Goal: Task Accomplishment & Management: Use online tool/utility

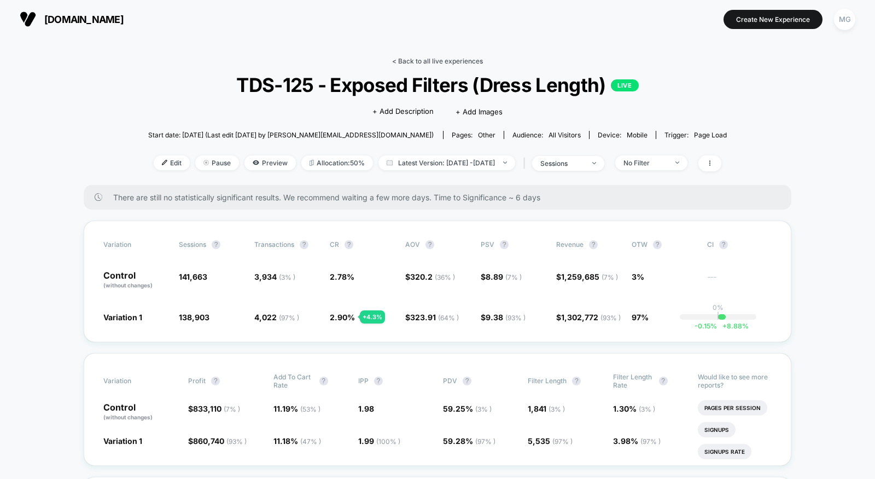
scroll to position [13, 0]
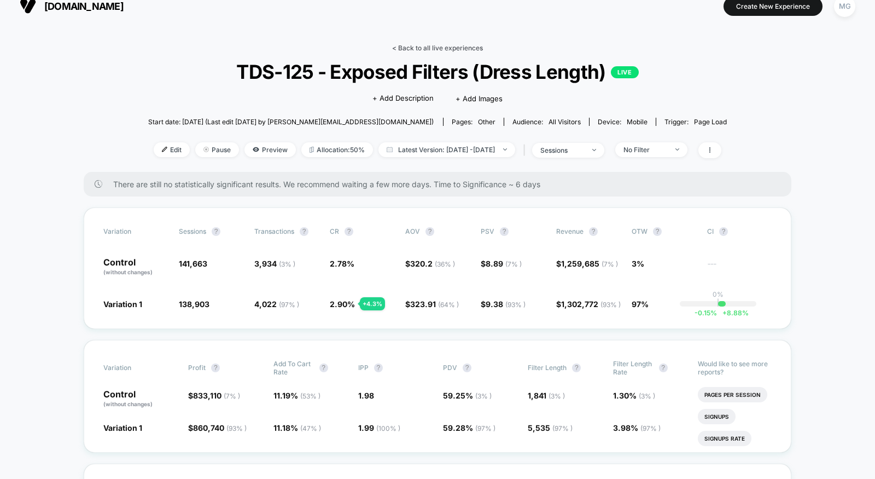
click at [415, 48] on link "< Back to all live experiences" at bounding box center [437, 48] width 91 height 8
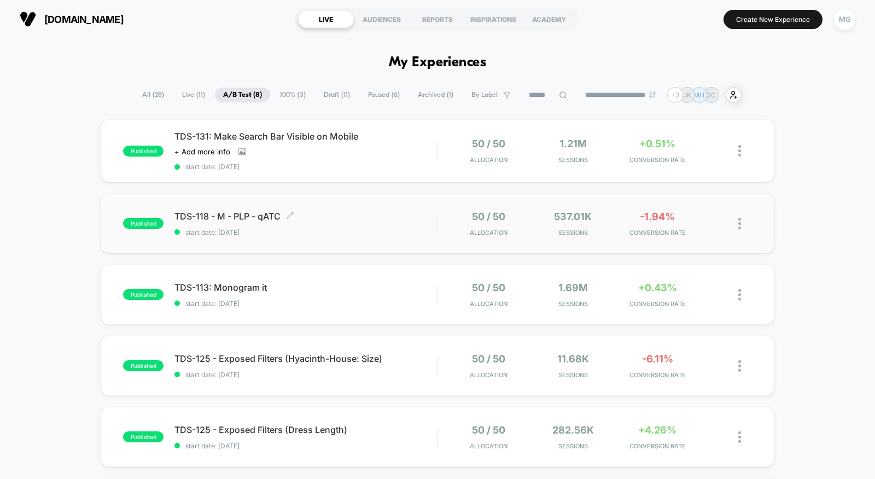
click at [390, 214] on span "TDS-118 - M - PLP - qATC Click to edit experience details" at bounding box center [305, 216] width 263 height 11
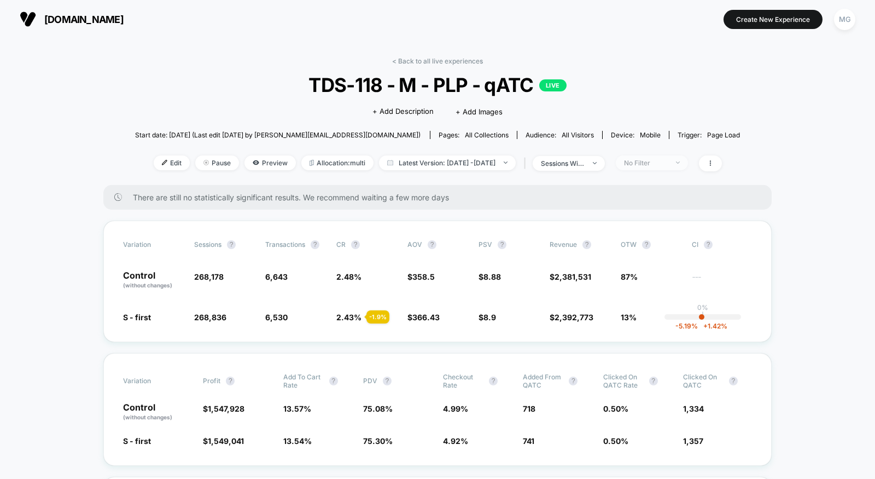
click at [647, 162] on div "No Filter" at bounding box center [646, 163] width 44 height 8
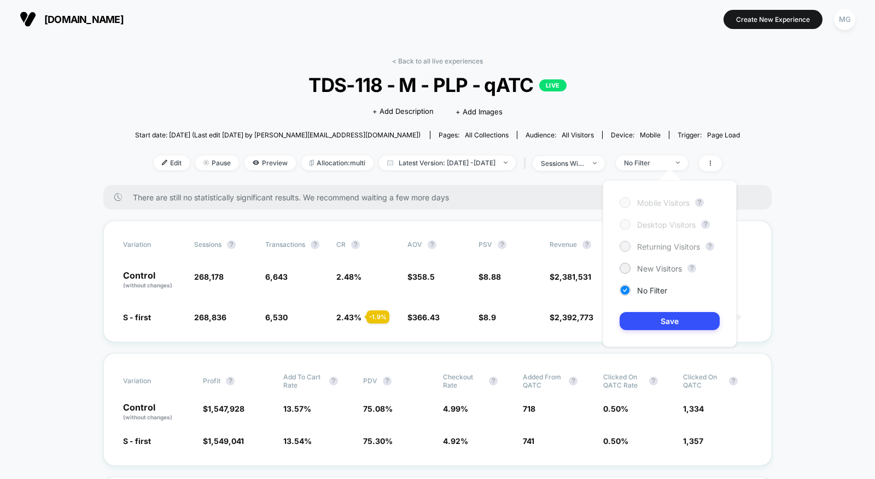
click at [649, 248] on span "Returning Visitors" at bounding box center [668, 246] width 63 height 9
click at [639, 314] on button "Save" at bounding box center [670, 321] width 100 height 18
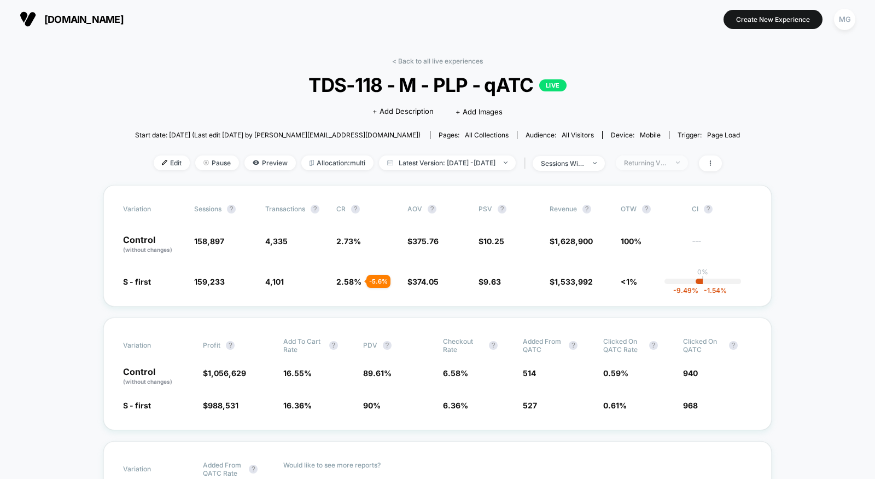
click at [651, 161] on div "Returning Visitors" at bounding box center [646, 163] width 44 height 8
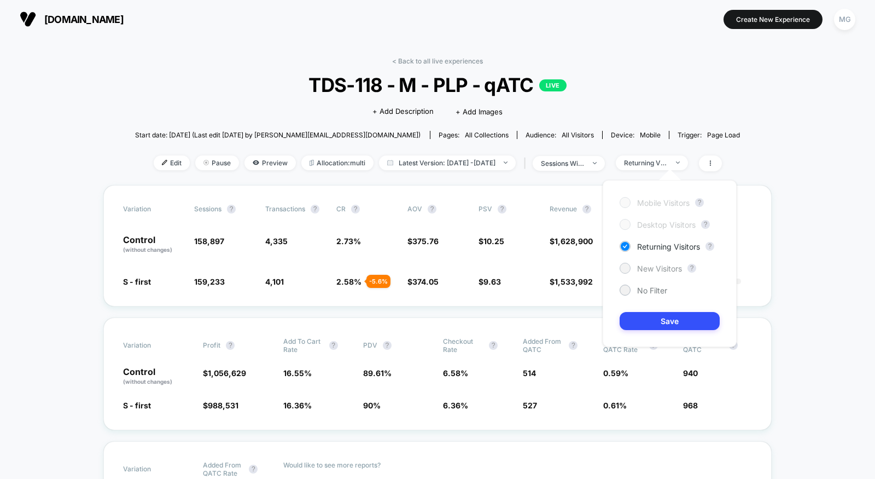
click at [640, 269] on span "New Visitors" at bounding box center [659, 268] width 45 height 9
click at [643, 321] on button "Save" at bounding box center [670, 321] width 100 height 18
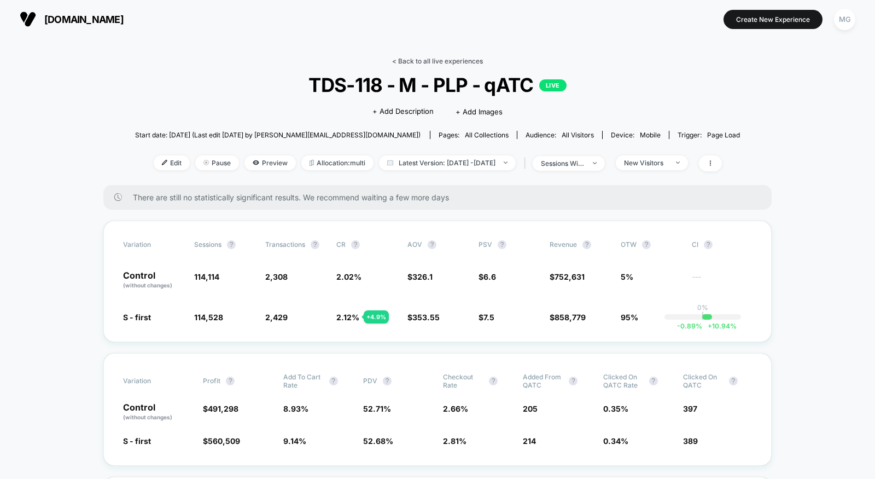
click at [447, 62] on link "< Back to all live experiences" at bounding box center [437, 61] width 91 height 8
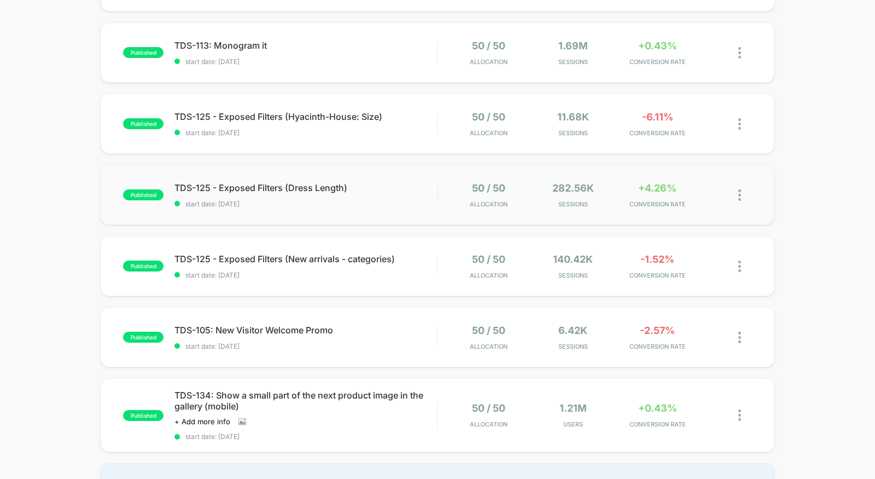
scroll to position [219, 0]
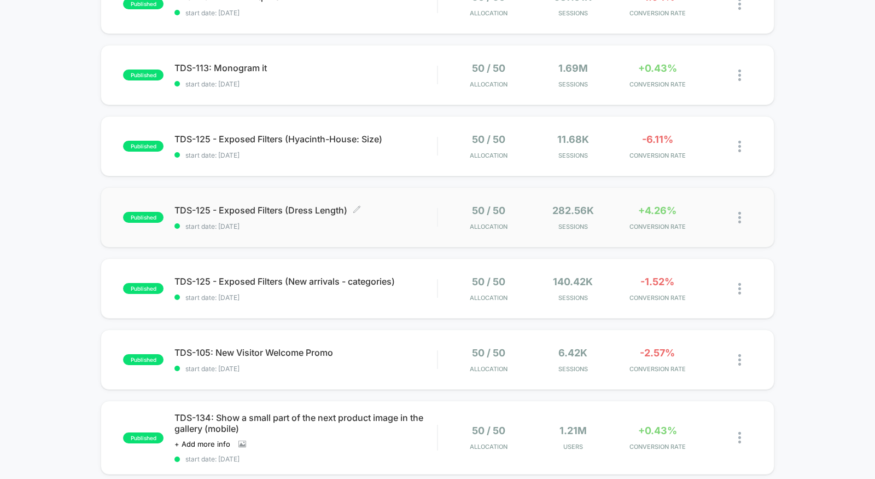
click at [426, 222] on span "start date: 9/16/2025" at bounding box center [305, 226] width 263 height 8
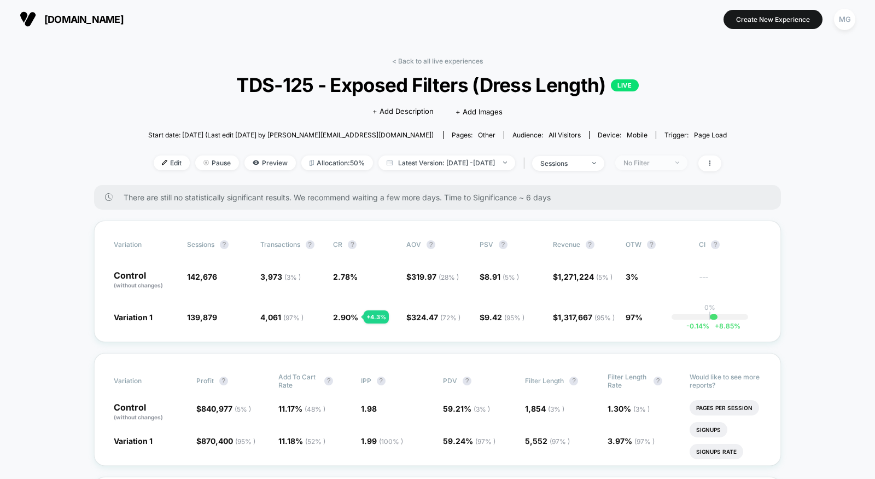
click at [656, 162] on div "No Filter" at bounding box center [645, 163] width 44 height 8
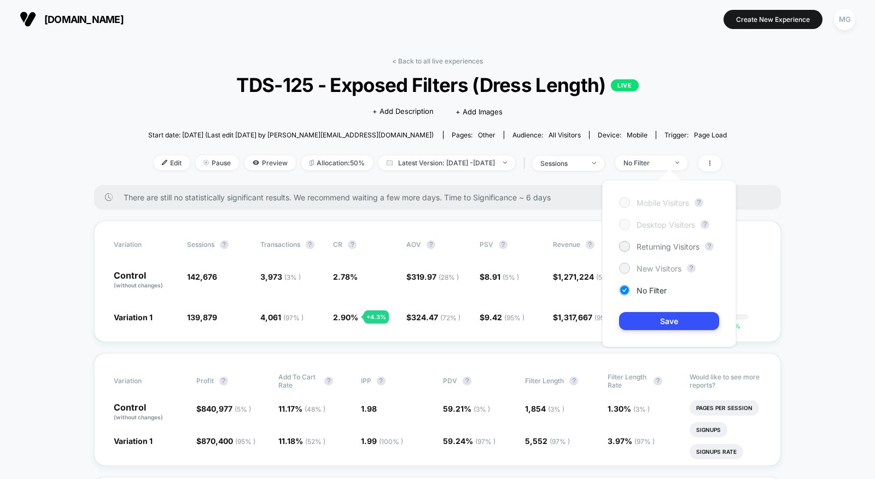
click at [658, 268] on span "New Visitors" at bounding box center [659, 268] width 45 height 9
click at [651, 326] on button "Save" at bounding box center [669, 321] width 100 height 18
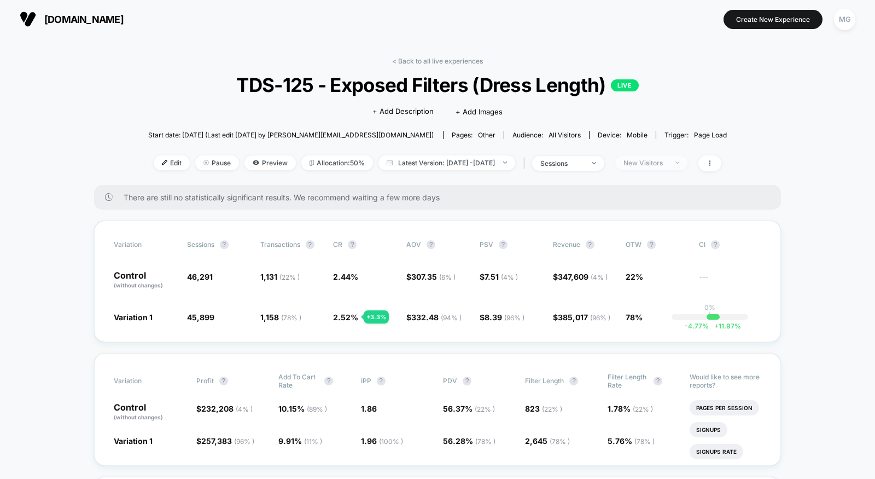
click at [655, 165] on div "New Visitors" at bounding box center [645, 163] width 44 height 8
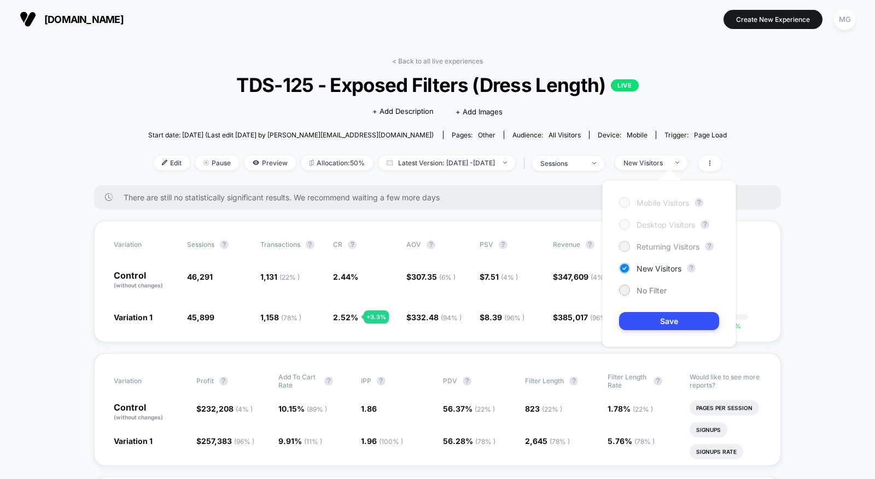
click at [641, 248] on span "Returning Visitors" at bounding box center [668, 246] width 63 height 9
click at [641, 326] on button "Save" at bounding box center [669, 321] width 100 height 18
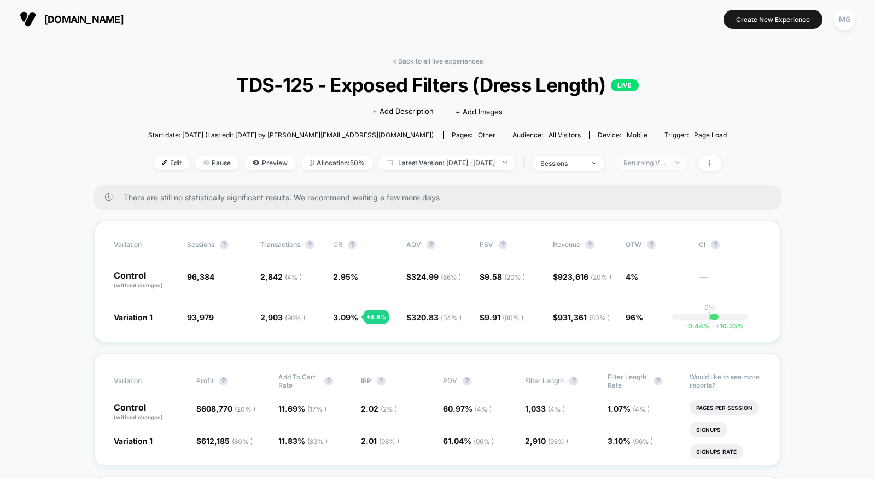
click at [647, 161] on div "Returning Visitors" at bounding box center [645, 163] width 44 height 8
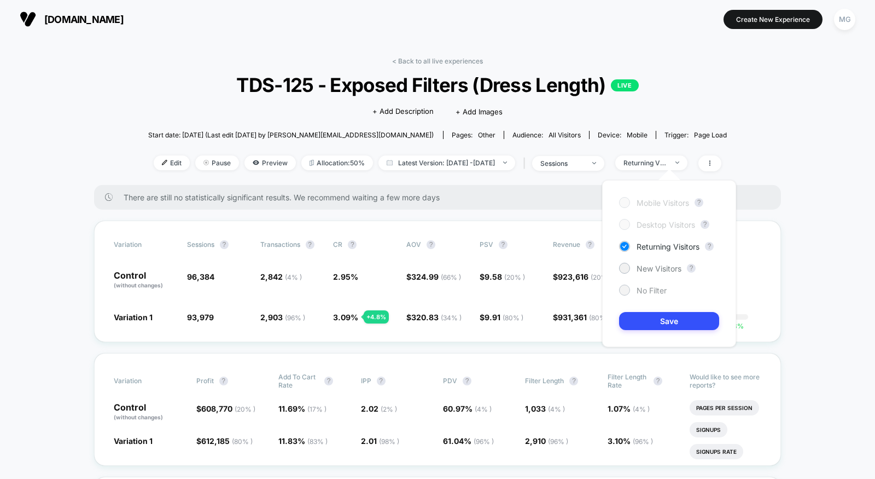
click at [631, 290] on div "No Filter" at bounding box center [643, 289] width 48 height 11
click at [631, 319] on button "Save" at bounding box center [669, 321] width 100 height 18
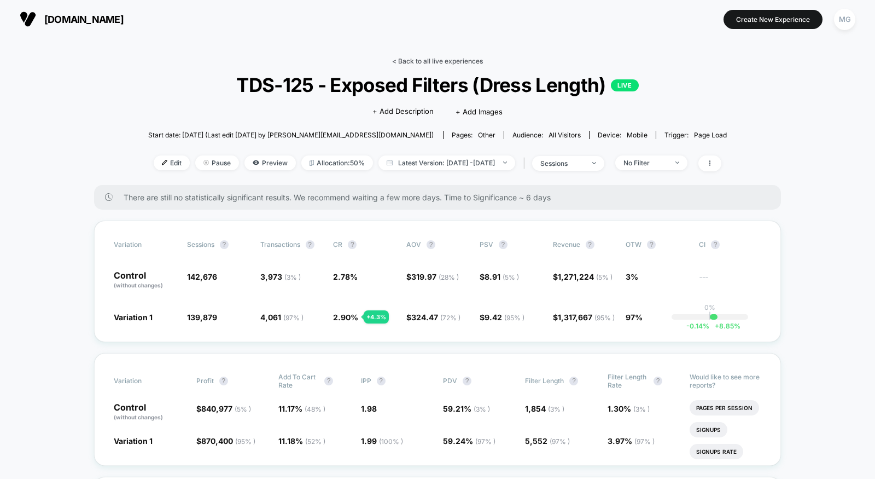
drag, startPoint x: 413, startPoint y: 53, endPoint x: 411, endPoint y: 60, distance: 8.0
click at [411, 60] on link "< Back to all live experiences" at bounding box center [437, 61] width 91 height 8
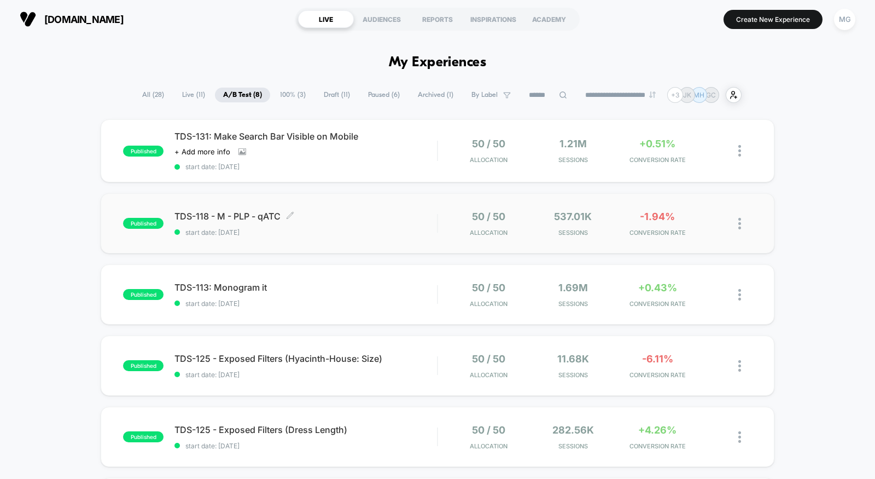
click at [383, 234] on span "start date: 9/16/2025" at bounding box center [305, 232] width 263 height 8
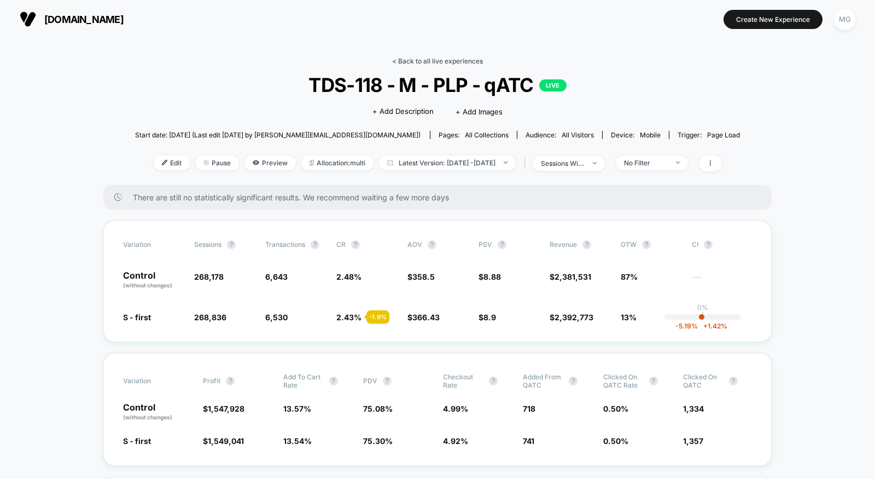
click at [444, 58] on link "< Back to all live experiences" at bounding box center [437, 61] width 91 height 8
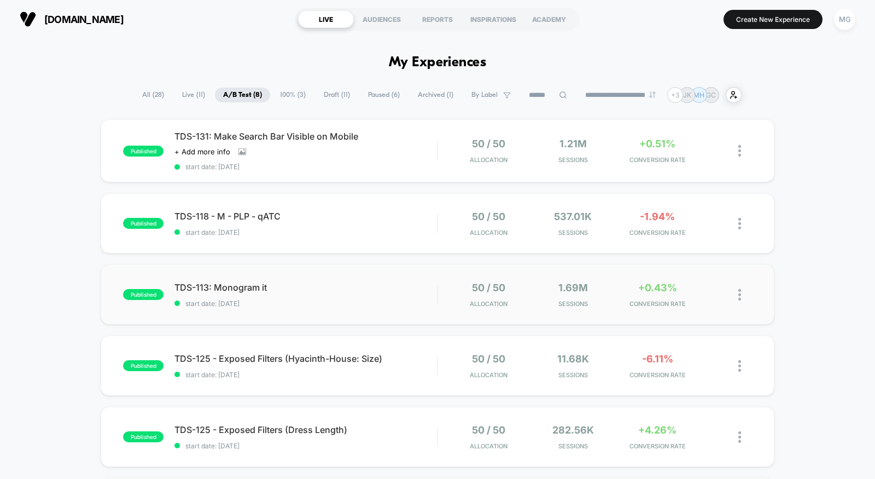
click at [397, 280] on div "published TDS-113: Monogram it start date: 9/17/2025 50 / 50 Allocation 1.69M S…" at bounding box center [438, 294] width 674 height 60
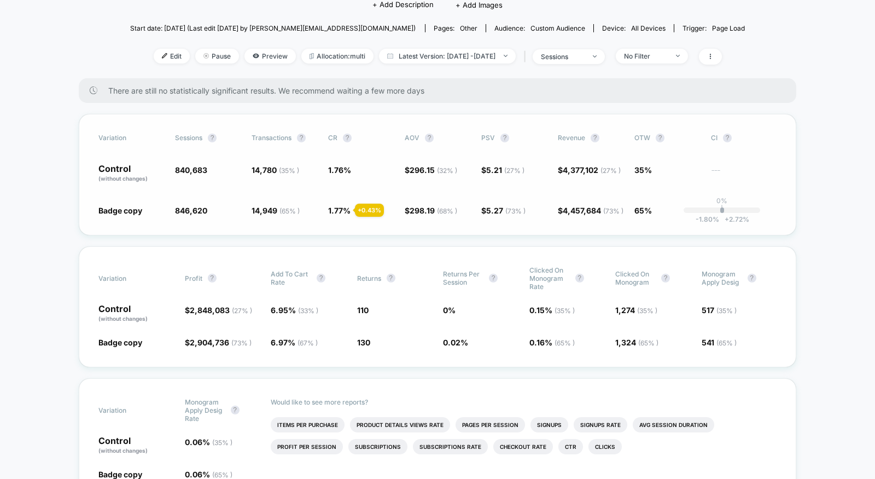
scroll to position [82, 0]
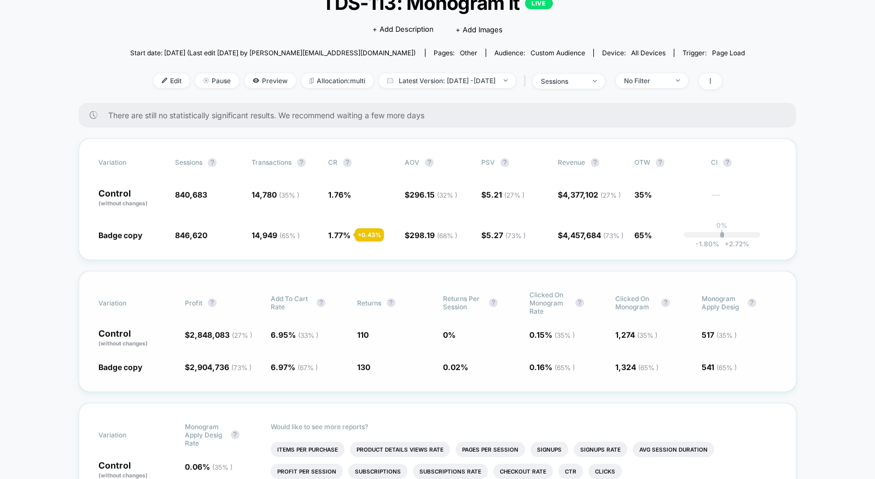
click at [364, 380] on div "Variation Profit ? Add To Cart Rate ? Returns ? Returns Per Session ? Clicked o…" at bounding box center [438, 331] width 718 height 121
click at [320, 23] on div "Click to edit experience details + Add Description + Add Images" at bounding box center [437, 28] width 369 height 29
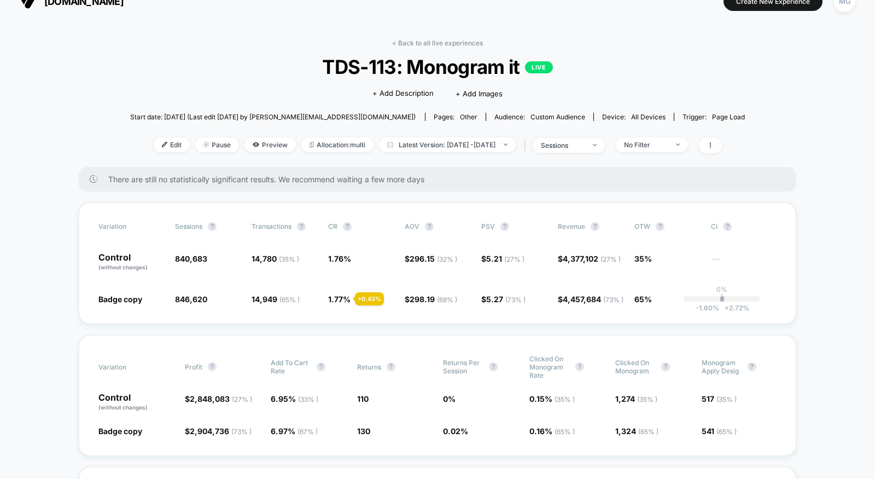
scroll to position [0, 0]
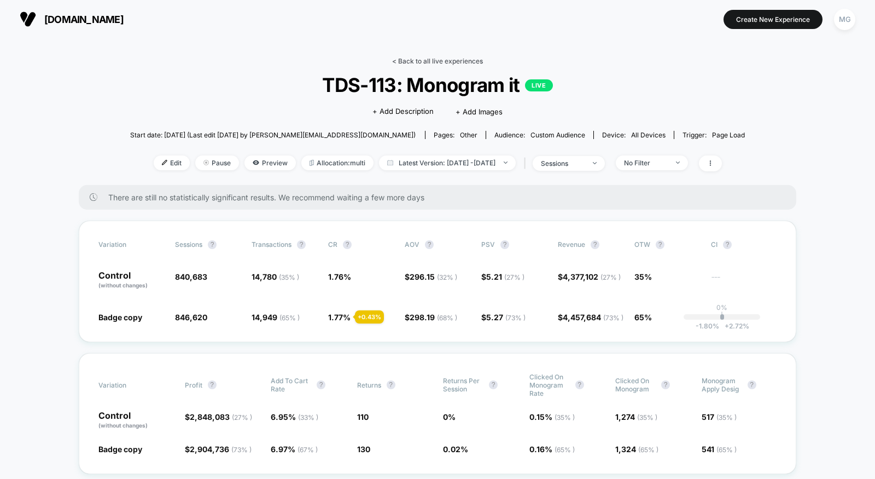
click at [442, 60] on link "< Back to all live experiences" at bounding box center [437, 61] width 91 height 8
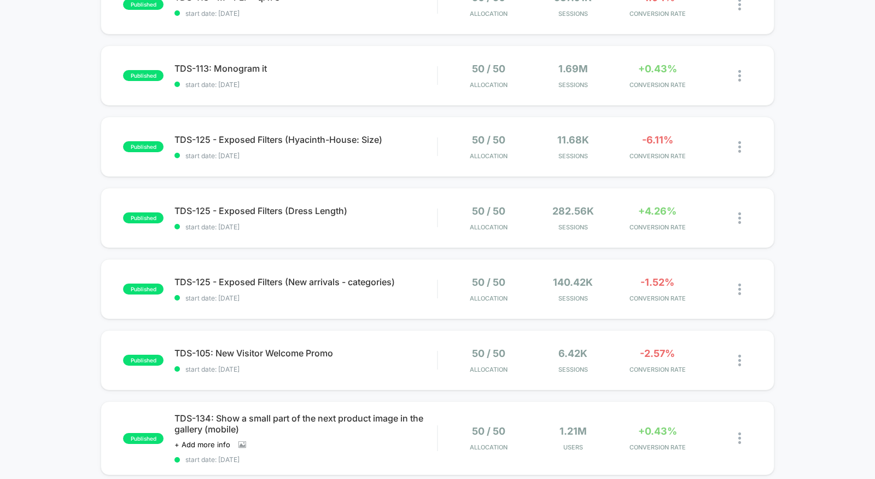
scroll to position [220, 0]
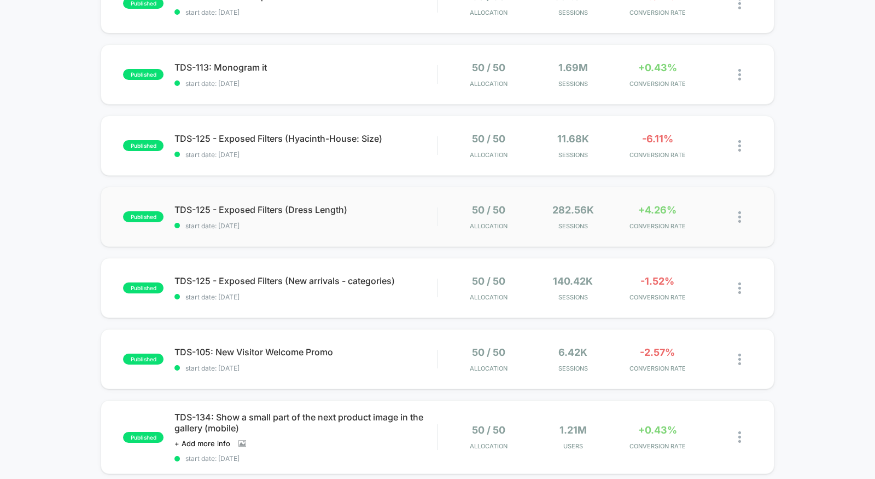
click at [380, 230] on div "published TDS-125 - Exposed Filters (Dress Length) start date: 9/16/2025 50 / 5…" at bounding box center [438, 216] width 674 height 60
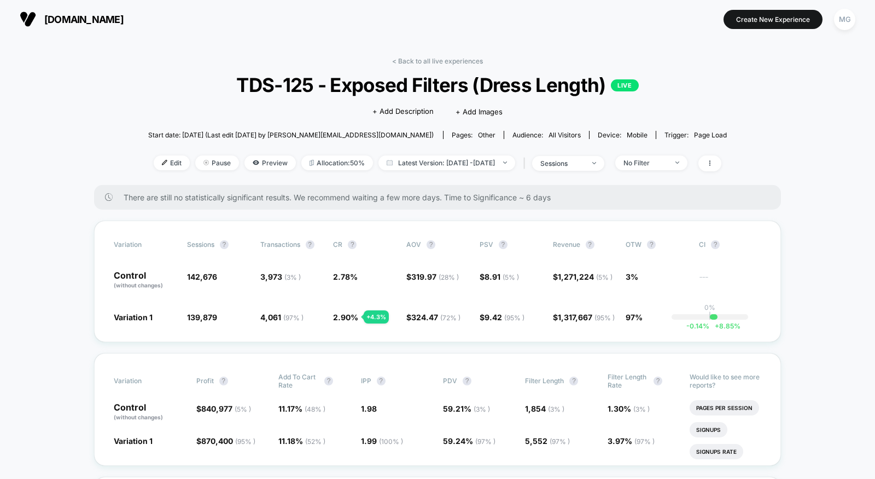
click at [245, 70] on div "< Back to all live experiences TDS-125 - Exposed Filters (Dress Length) LIVE Cl…" at bounding box center [437, 121] width 579 height 128
click at [424, 62] on link "< Back to all live experiences" at bounding box center [437, 61] width 91 height 8
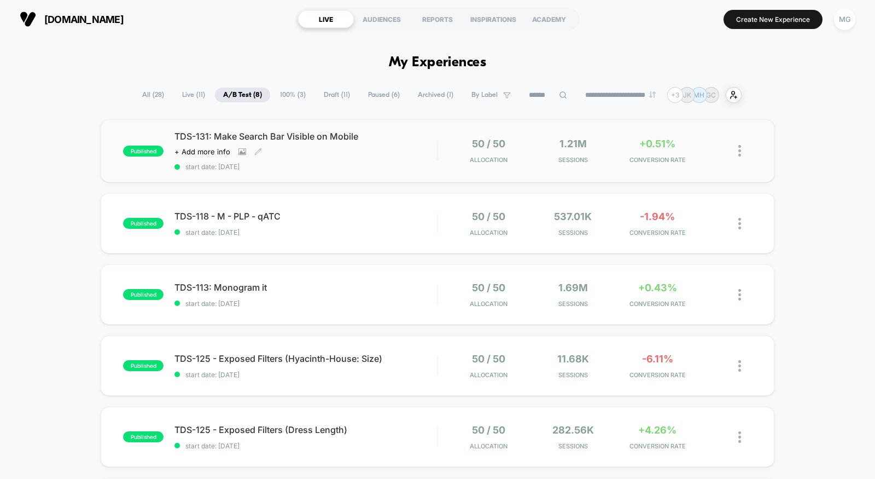
click at [360, 164] on span "start date: 9/18/2025" at bounding box center [305, 166] width 263 height 8
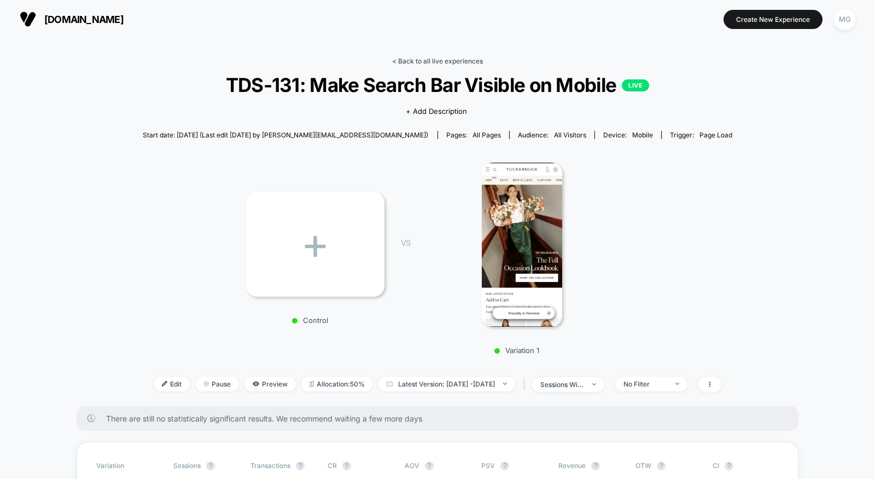
click at [416, 59] on link "< Back to all live experiences" at bounding box center [437, 61] width 91 height 8
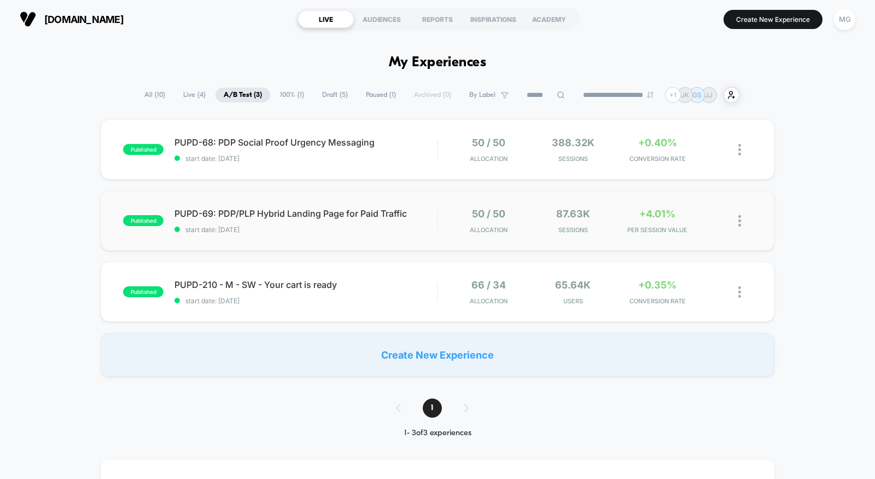
click at [359, 237] on div "published PUPD-69: PDP/PLP Hybrid Landing Page for Paid Traffic start date: [DA…" at bounding box center [438, 220] width 674 height 60
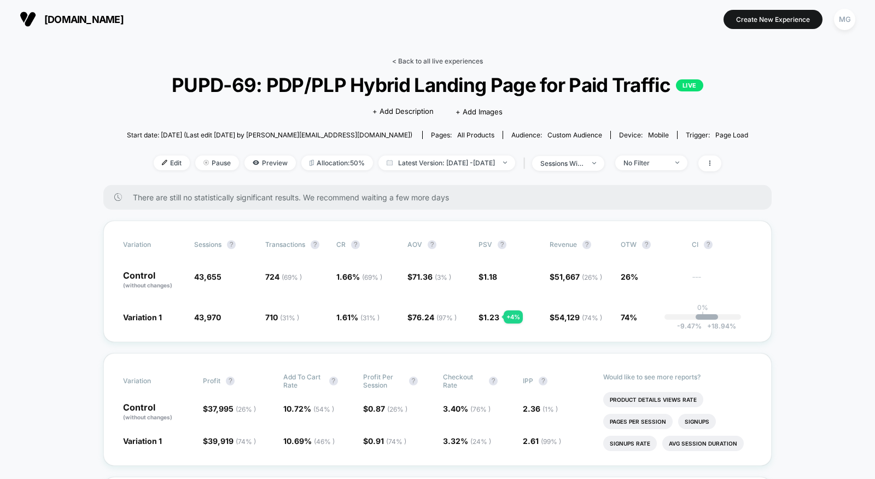
click at [453, 63] on link "< Back to all live experiences" at bounding box center [437, 61] width 91 height 8
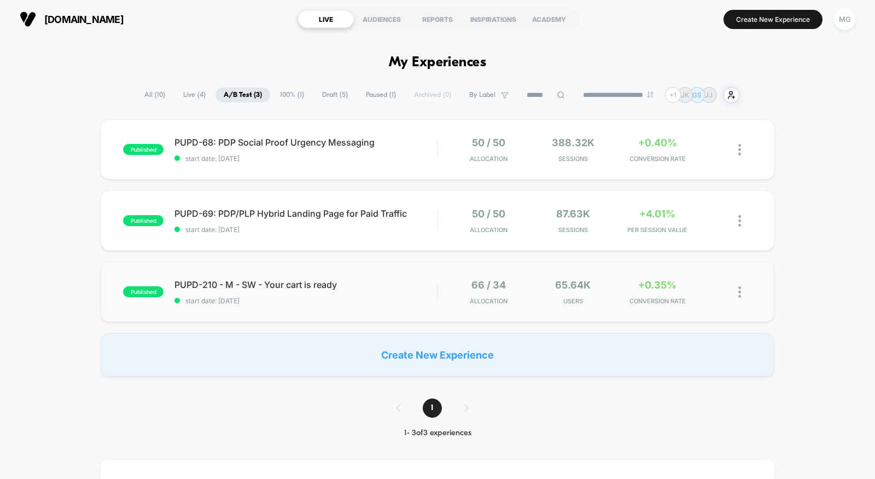
click at [376, 304] on div "published PUPD-210 - M - SW - Your cart is ready start date: [DATE] 66 / 34 All…" at bounding box center [438, 291] width 674 height 60
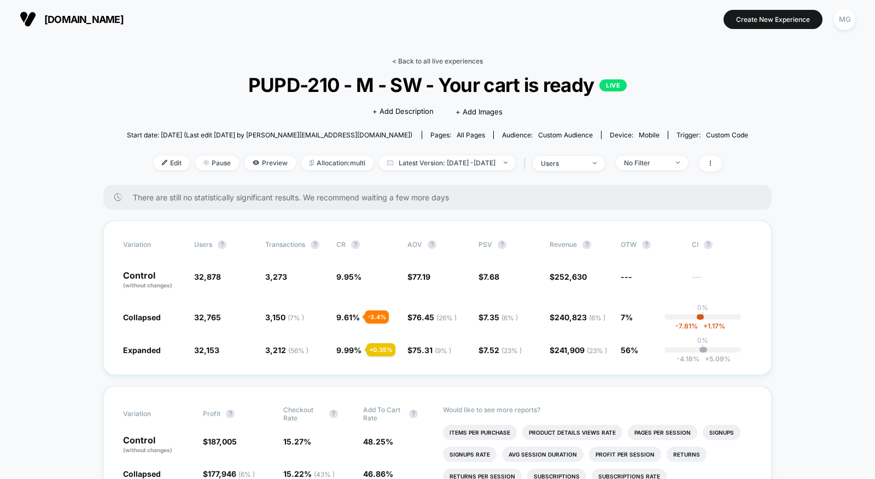
click at [455, 61] on link "< Back to all live experiences" at bounding box center [437, 61] width 91 height 8
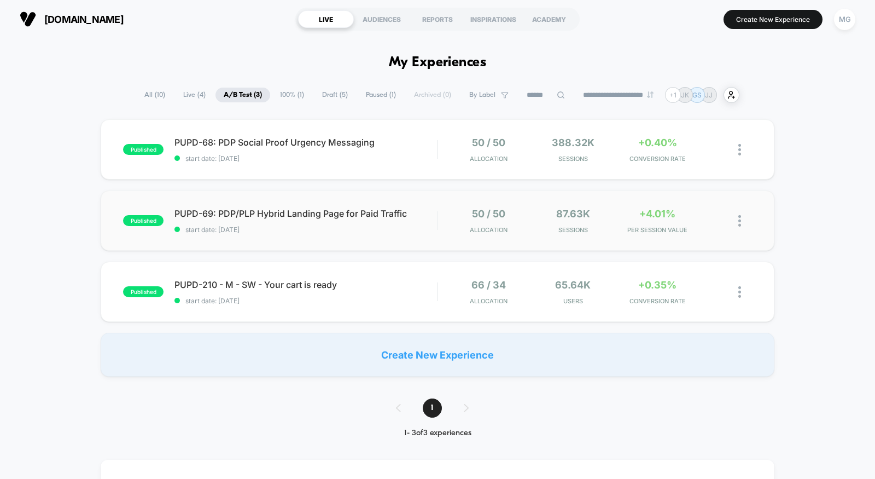
click at [411, 233] on div "published PUPD-69: PDP/PLP Hybrid Landing Page for Paid Traffic start date: [DA…" at bounding box center [438, 220] width 674 height 60
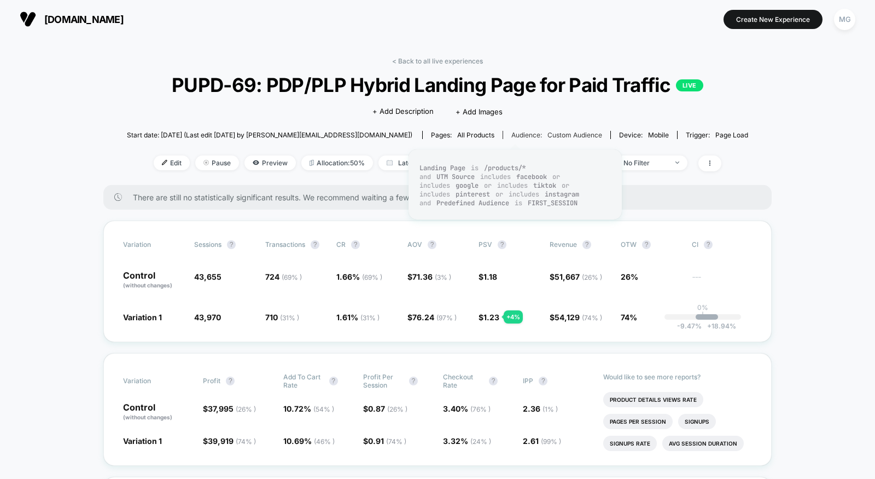
click at [511, 132] on div "Audience: Custom Audience" at bounding box center [556, 135] width 91 height 8
click at [490, 115] on span "+ Add Images" at bounding box center [479, 111] width 47 height 9
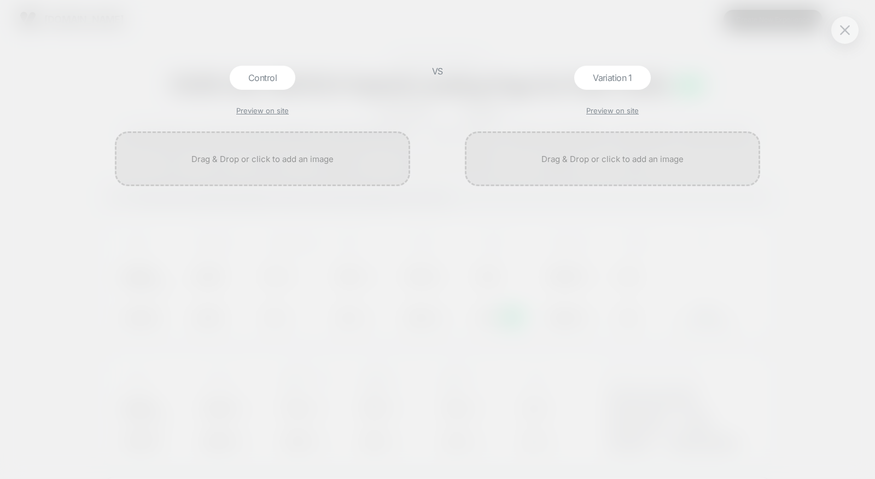
click at [486, 42] on div "Control Preview on site VS Variation 1 Preview on site" at bounding box center [437, 239] width 875 height 479
click at [843, 24] on button at bounding box center [845, 30] width 16 height 16
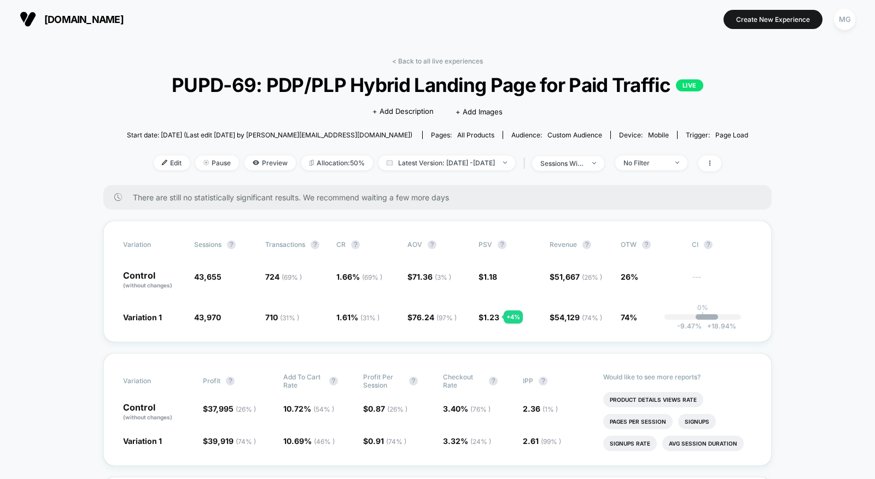
click at [408, 65] on div "< Back to all live experiences PUPD-69: PDP/PLP Hybrid Landing Page for Paid Tr…" at bounding box center [437, 121] width 621 height 128
click at [408, 60] on link "< Back to all live experiences" at bounding box center [437, 61] width 91 height 8
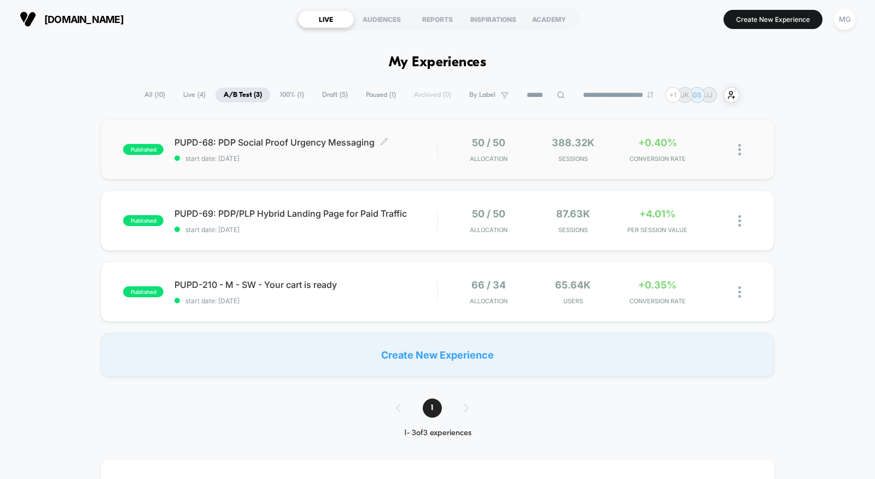
click at [361, 161] on span "start date: [DATE]" at bounding box center [305, 158] width 263 height 8
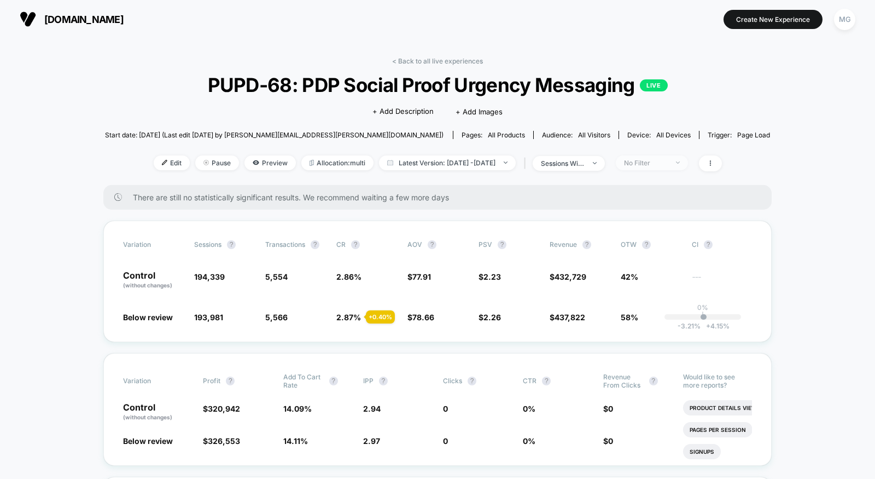
click at [688, 164] on span "No Filter" at bounding box center [652, 162] width 72 height 15
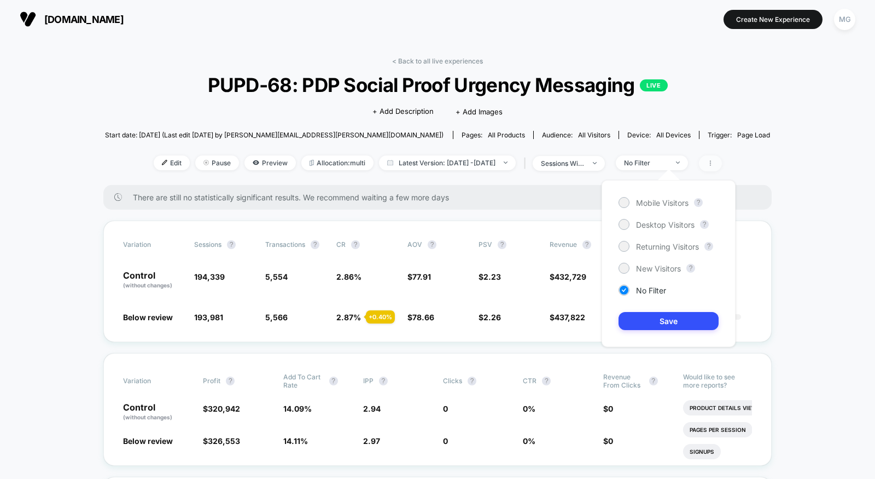
click at [722, 156] on span at bounding box center [710, 163] width 23 height 16
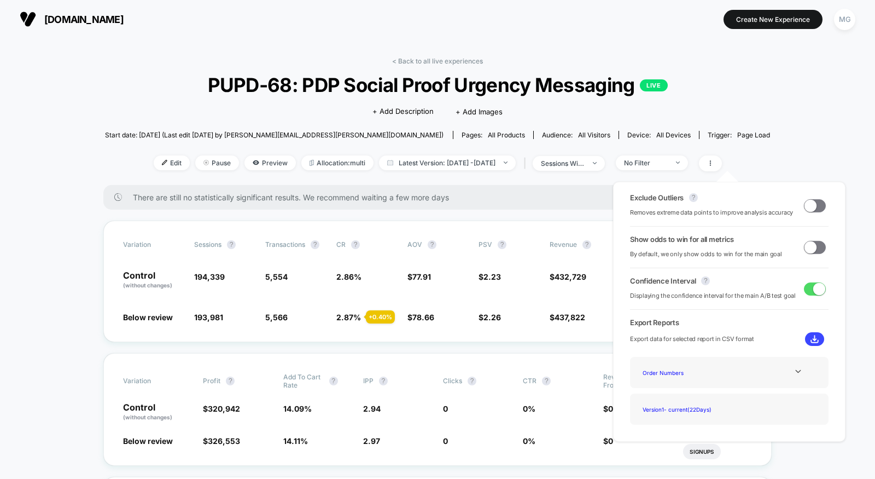
click at [816, 244] on span at bounding box center [815, 247] width 22 height 13
click at [815, 207] on span at bounding box center [815, 205] width 22 height 13
click at [569, 271] on span "$ 412,124 ( 43 % )" at bounding box center [580, 280] width 60 height 19
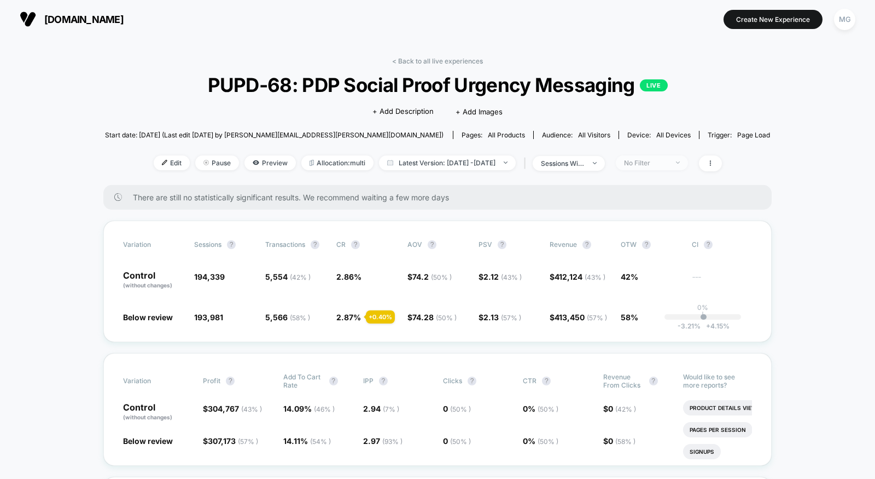
click at [668, 165] on div "No Filter" at bounding box center [646, 163] width 44 height 8
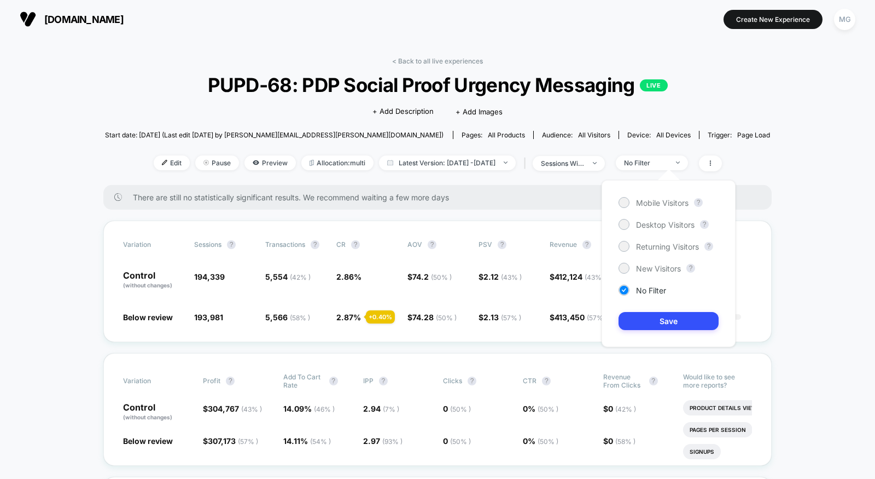
click at [675, 208] on div "Mobile Visitors ? Desktop Visitors ? Returning Visitors ? New Visitors ? No Fil…" at bounding box center [669, 263] width 134 height 167
click at [674, 202] on span "Mobile Visitors" at bounding box center [662, 202] width 53 height 9
click at [667, 316] on button "Save" at bounding box center [669, 321] width 100 height 18
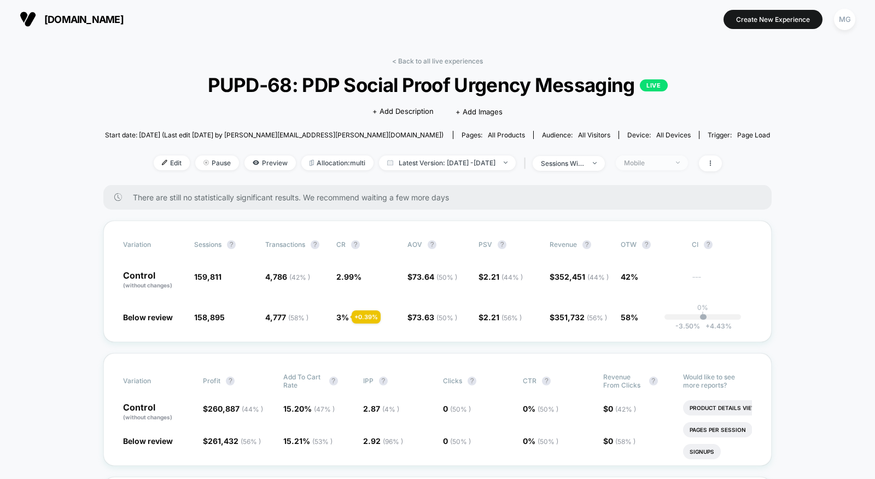
click at [655, 164] on div "Mobile" at bounding box center [646, 163] width 44 height 8
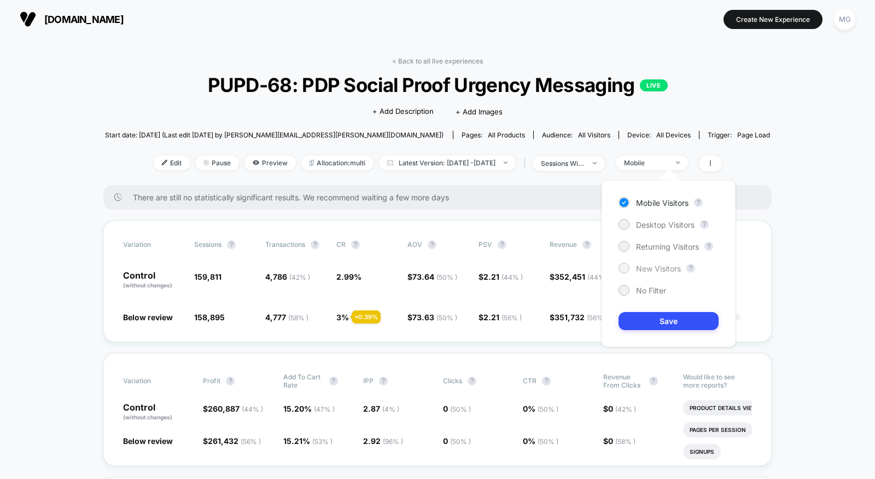
click at [643, 268] on span "New Visitors" at bounding box center [658, 268] width 45 height 9
click at [638, 320] on button "Save" at bounding box center [669, 321] width 100 height 18
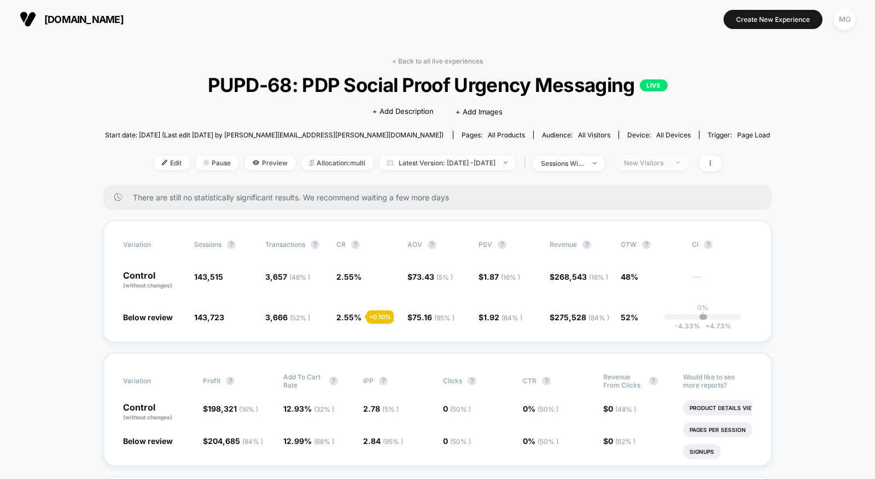
click at [651, 155] on span "New Visitors" at bounding box center [652, 162] width 72 height 15
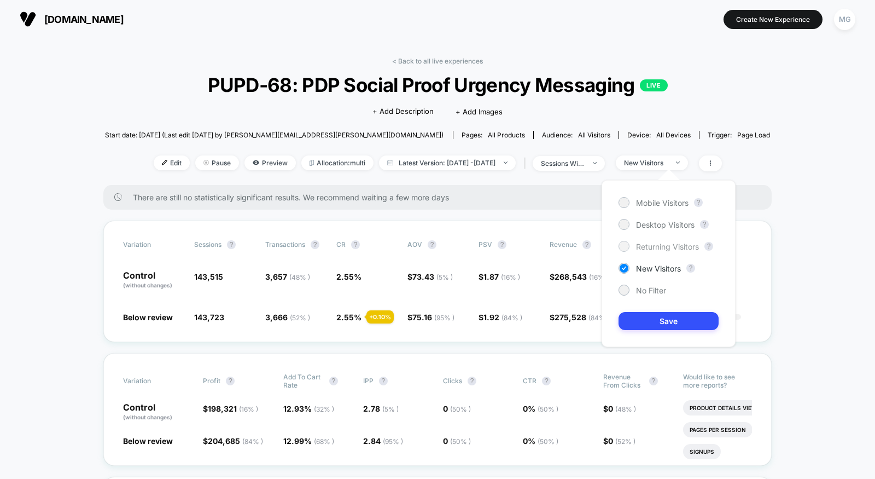
click at [637, 245] on span "Returning Visitors" at bounding box center [667, 246] width 63 height 9
click at [649, 322] on button "Save" at bounding box center [669, 321] width 100 height 18
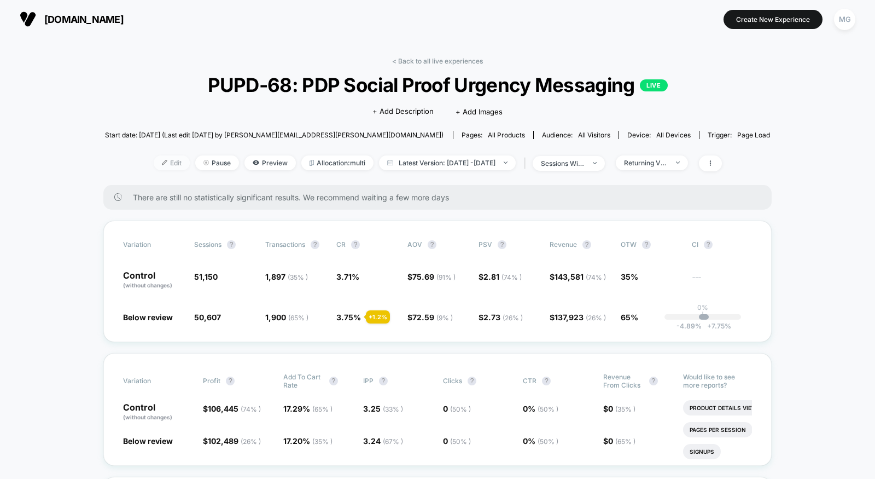
click at [154, 164] on span "Edit" at bounding box center [172, 162] width 36 height 15
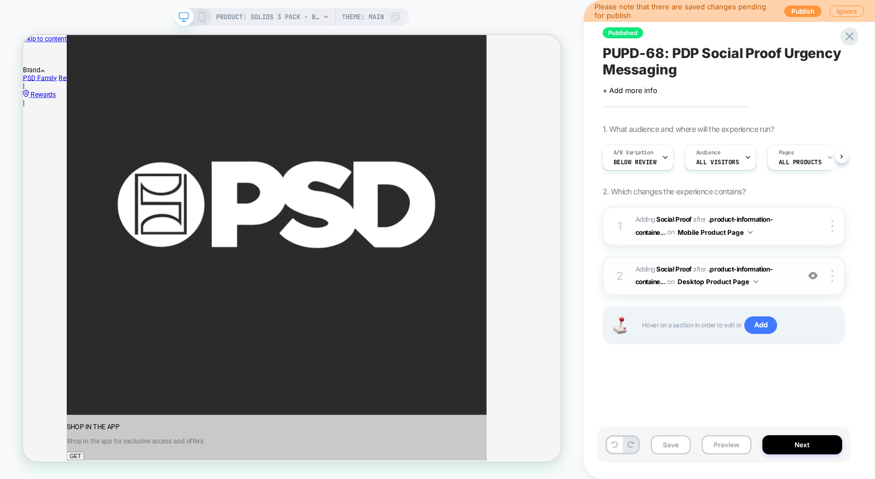
click at [767, 283] on span "#_loomi_addon_1755812931284 Adding Social Proof AFTER .product-information-cont…" at bounding box center [714, 276] width 158 height 26
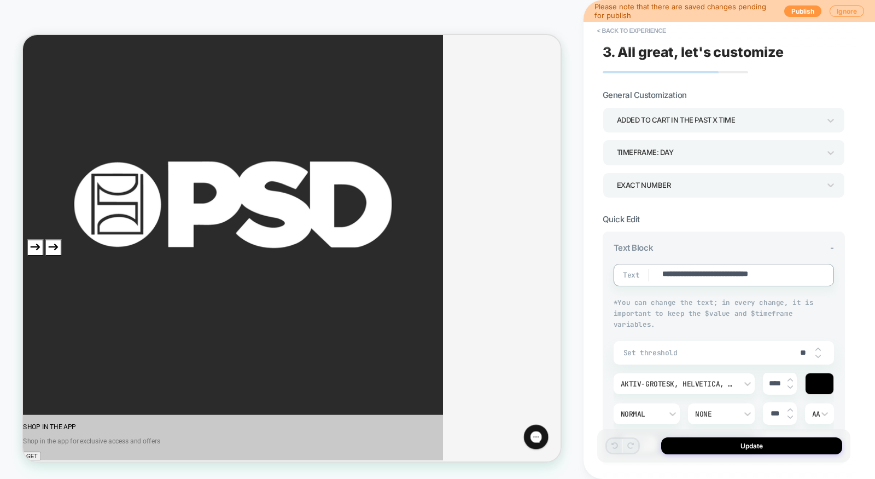
click at [757, 272] on textarea "**********" at bounding box center [734, 275] width 147 height 13
type textarea "*"
type textarea "**********"
type textarea "*"
type textarea "**********"
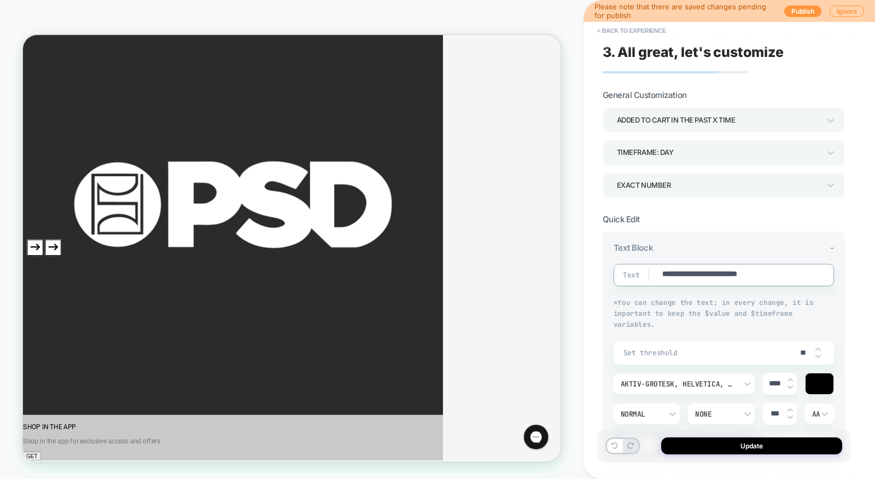
type textarea "*"
type textarea "**********"
type textarea "*"
type textarea "**********"
type textarea "*"
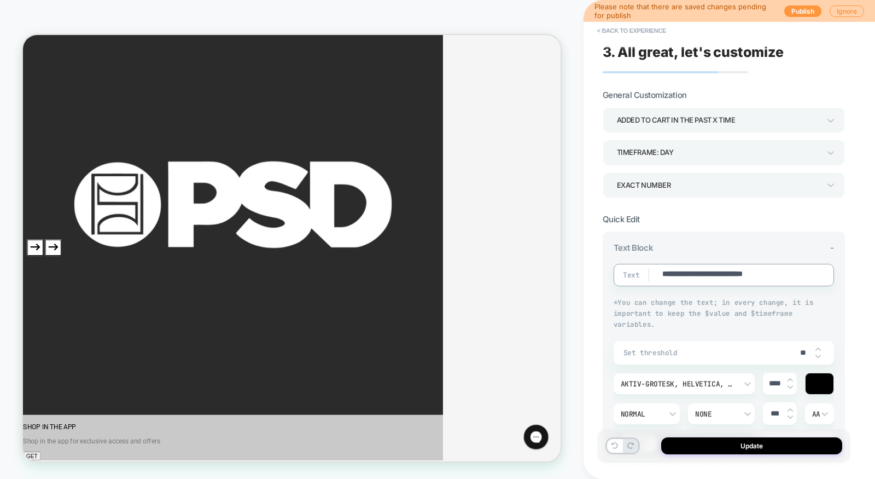
type textarea "**********"
type textarea "*"
type textarea "**********"
type textarea "*"
type textarea "**********"
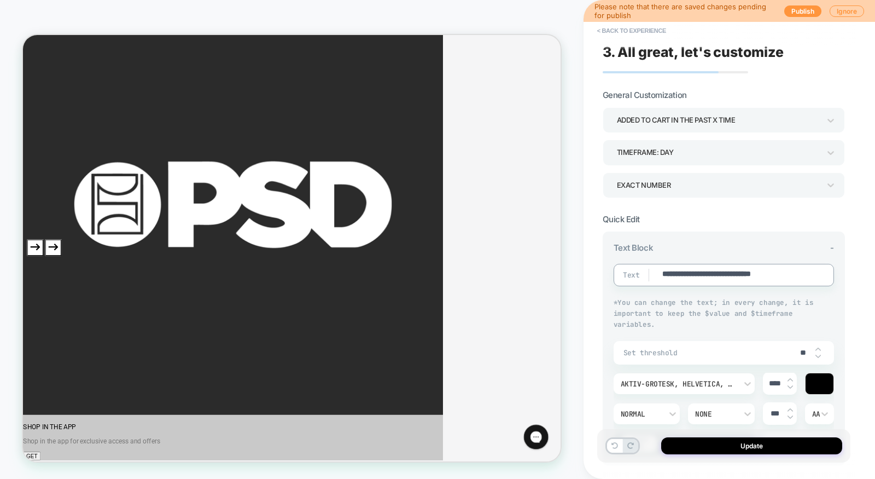
type textarea "*"
type textarea "**********"
type textarea "*"
type textarea "**********"
type textarea "*"
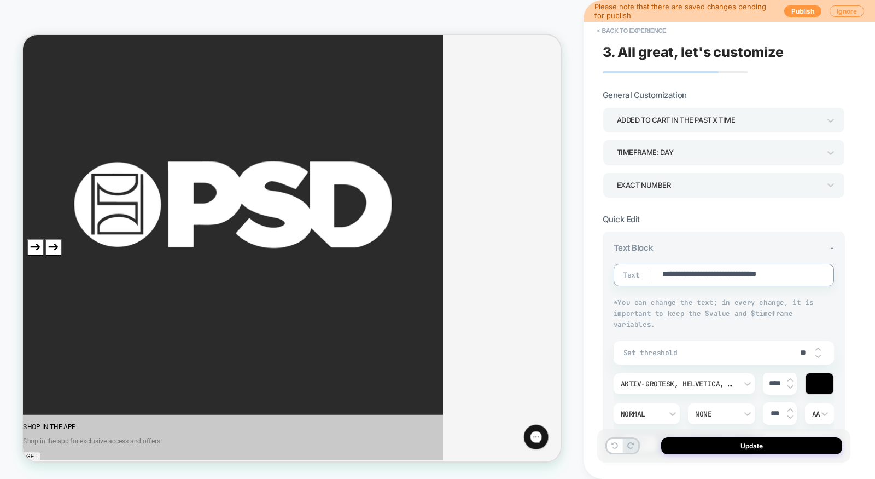
type textarea "**********"
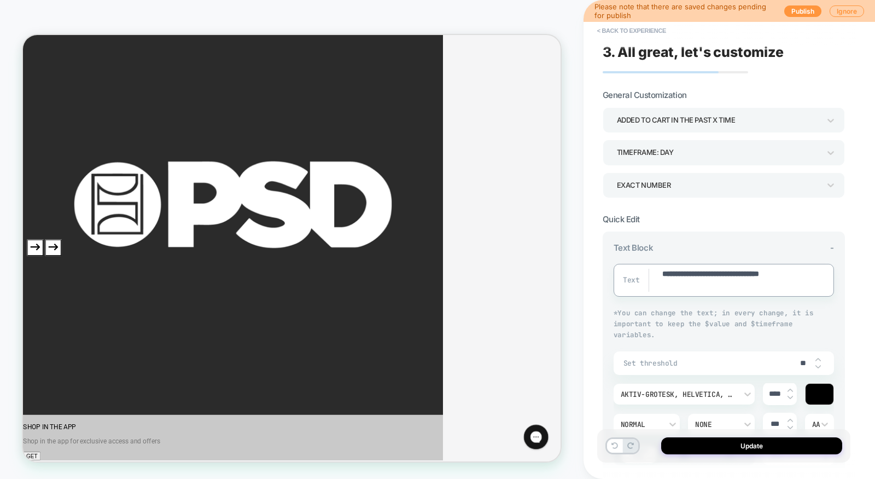
type textarea "*"
type textarea "**********"
type textarea "*"
type textarea "**********"
type textarea "*"
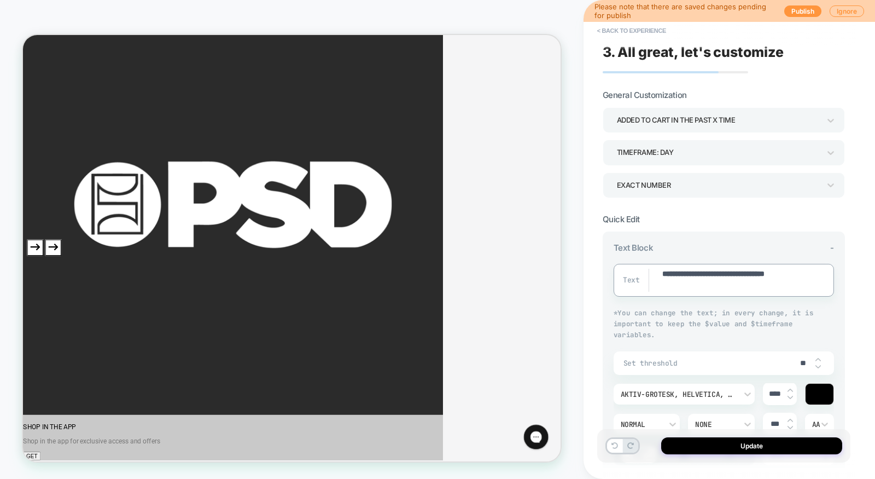
type textarea "**********"
type textarea "*"
type textarea "**********"
click at [770, 449] on button "Update" at bounding box center [751, 445] width 181 height 17
type textarea "*"
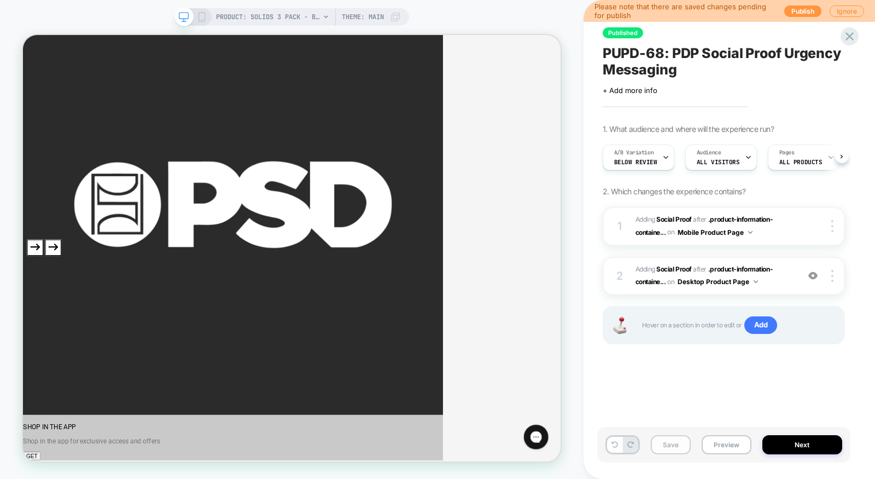
click at [656, 448] on button "Save" at bounding box center [671, 444] width 40 height 19
click at [764, 232] on span "#_loomi_addon_1755812599903 Adding Social Proof AFTER .product-information-cont…" at bounding box center [714, 226] width 158 height 26
click at [852, 37] on icon at bounding box center [849, 36] width 15 height 15
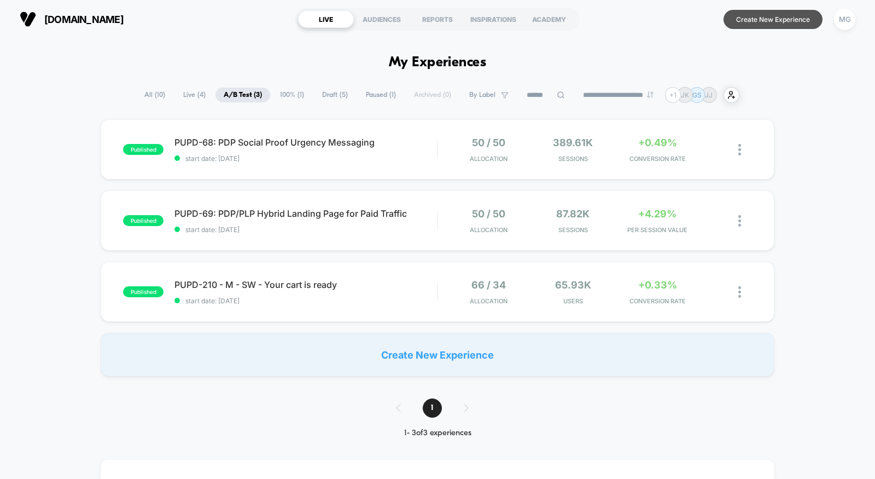
click at [743, 15] on button "Create New Experience" at bounding box center [773, 19] width 99 height 19
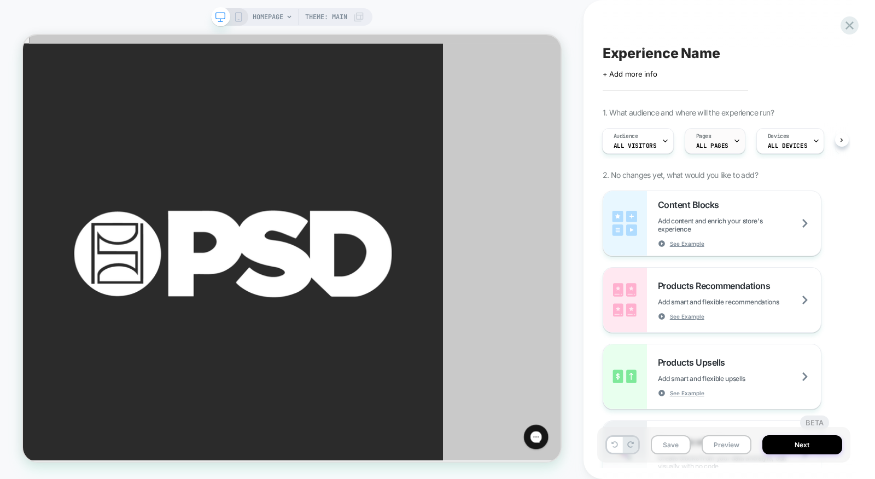
click at [708, 148] on span "ALL PAGES" at bounding box center [712, 146] width 32 height 8
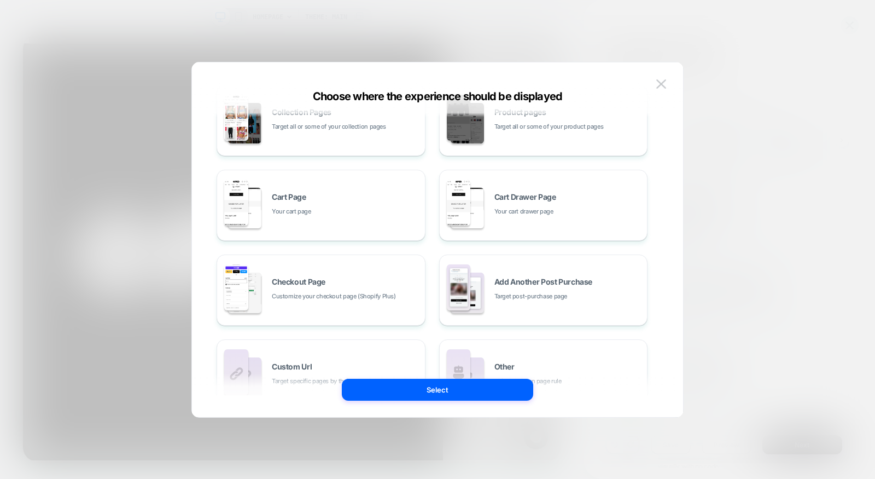
scroll to position [165, 0]
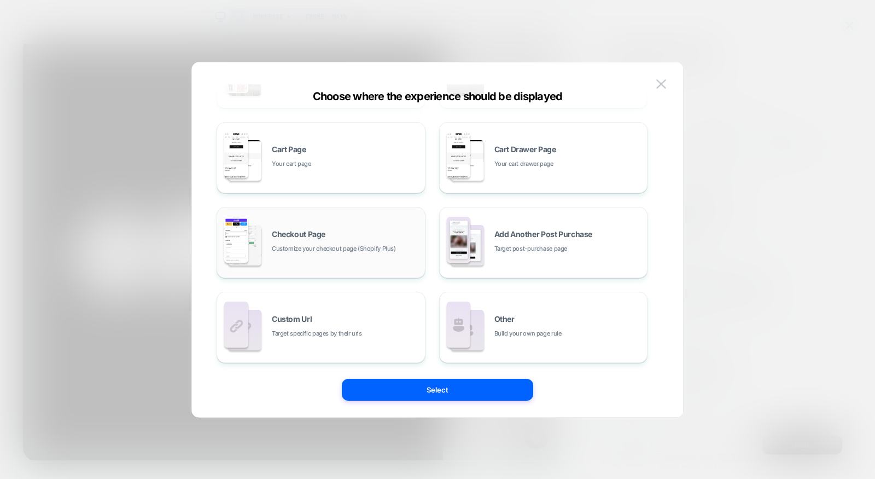
click at [363, 248] on span "Customize your checkout page (Shopify Plus)" at bounding box center [334, 248] width 124 height 10
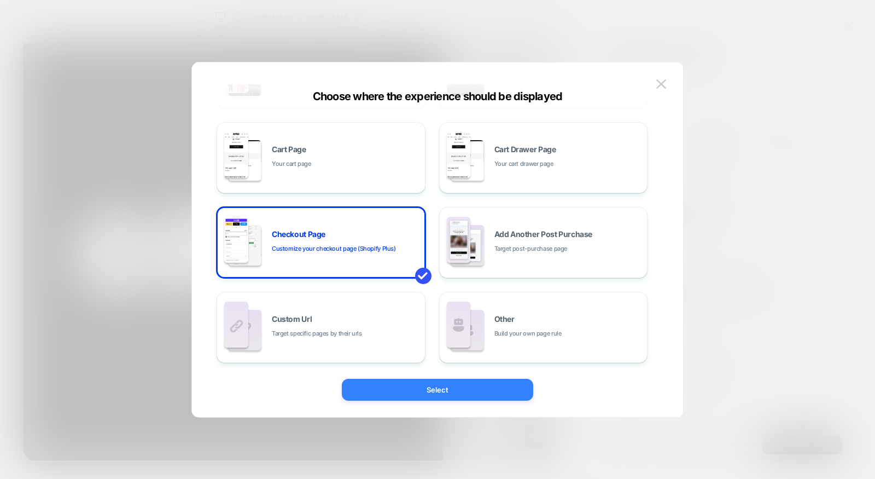
click at [462, 393] on button "Select" at bounding box center [437, 389] width 191 height 22
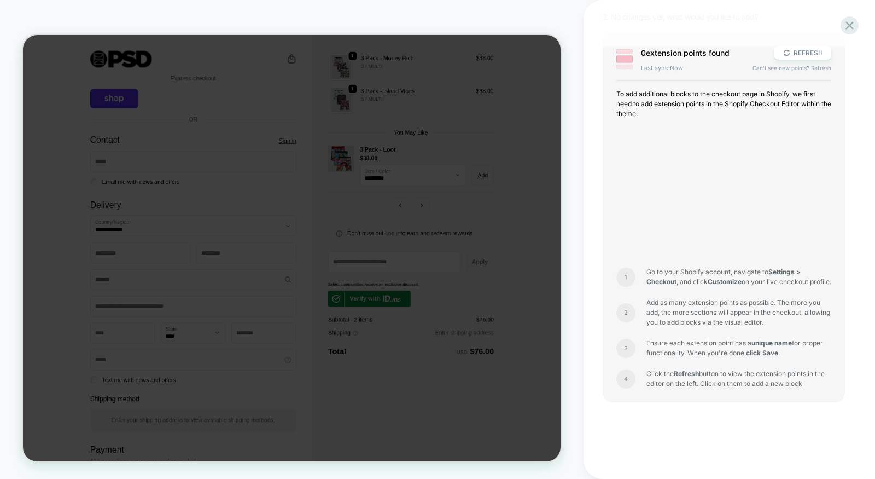
scroll to position [0, 0]
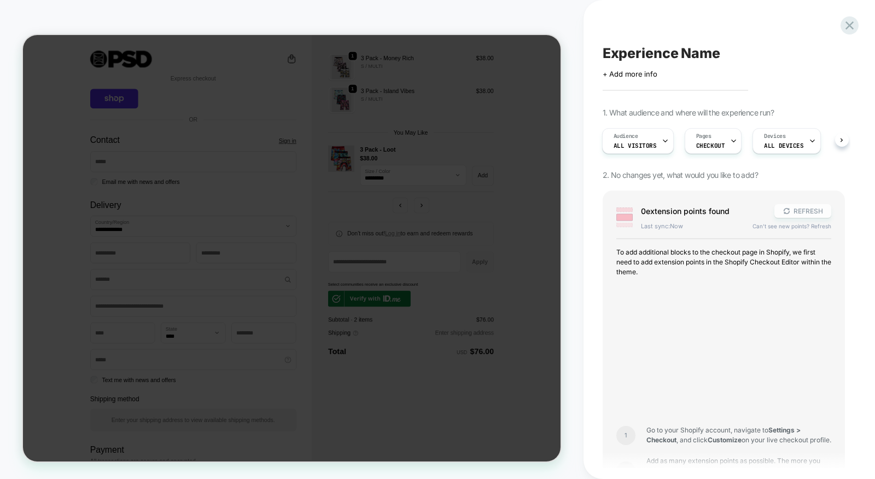
click at [815, 211] on button "REFRESH" at bounding box center [802, 211] width 57 height 14
click at [796, 208] on button "REFRESH" at bounding box center [802, 211] width 57 height 14
click at [598, 30] on div "Experience Name Click to edit experience details + Add more info 1. What audien…" at bounding box center [723, 239] width 253 height 457
click at [846, 25] on icon at bounding box center [849, 25] width 15 height 15
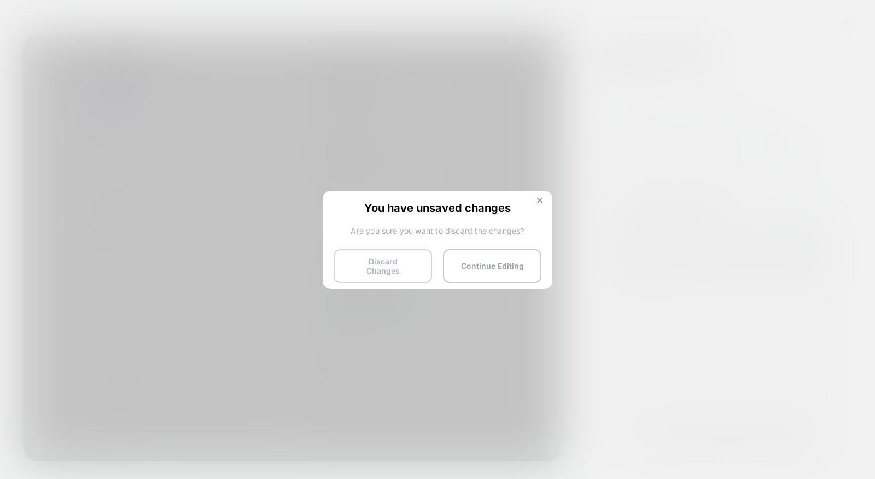
click at [397, 264] on button "Discard Changes" at bounding box center [383, 266] width 98 height 34
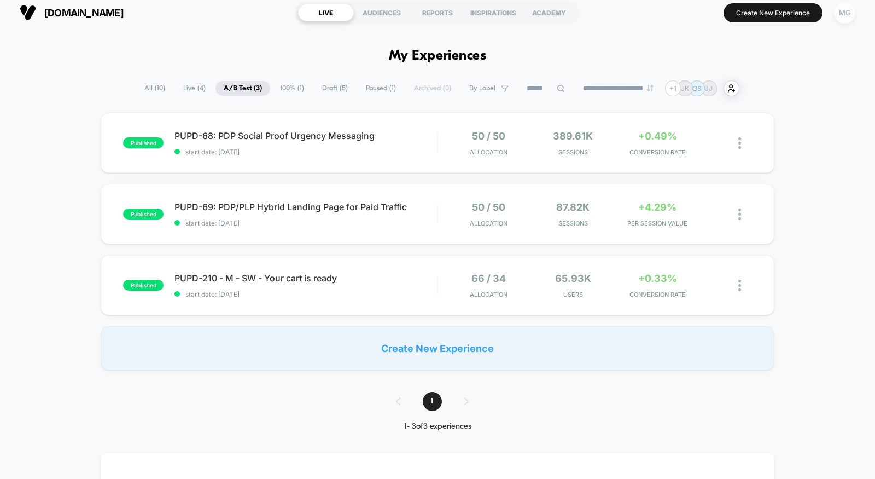
scroll to position [8, 0]
click at [848, 14] on div "MG" at bounding box center [844, 11] width 21 height 21
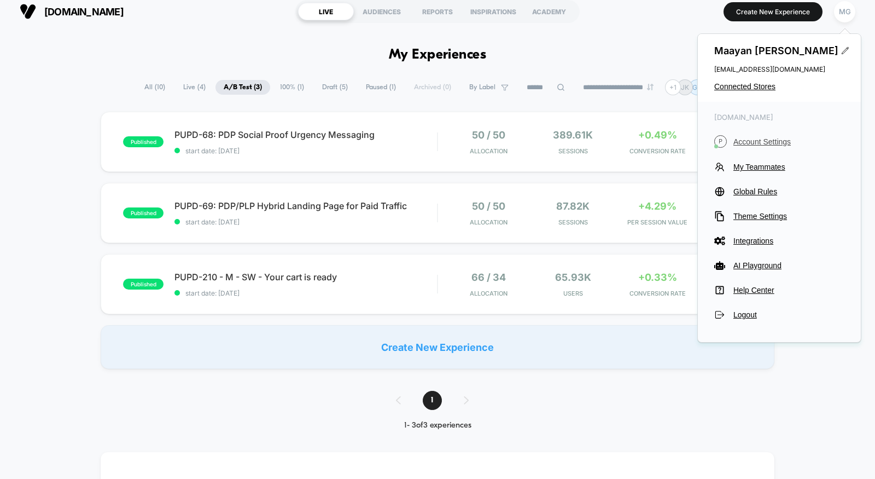
click at [769, 143] on span "Account Settings" at bounding box center [788, 141] width 111 height 9
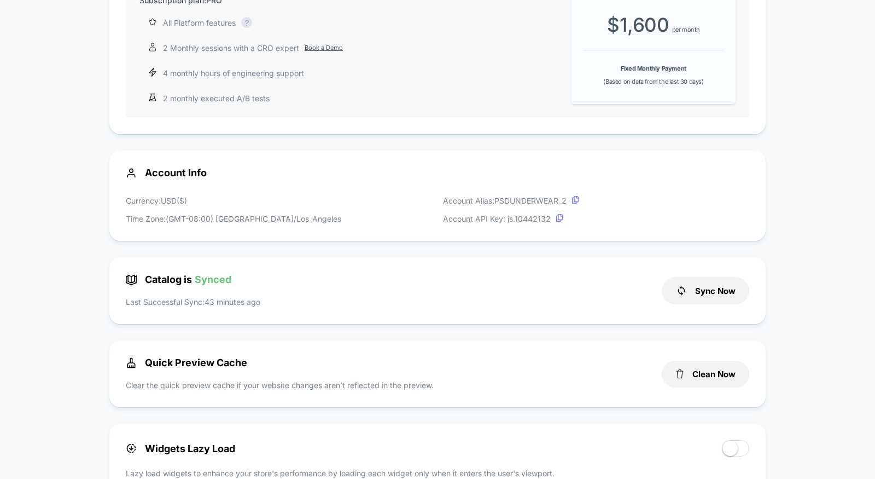
scroll to position [222, 0]
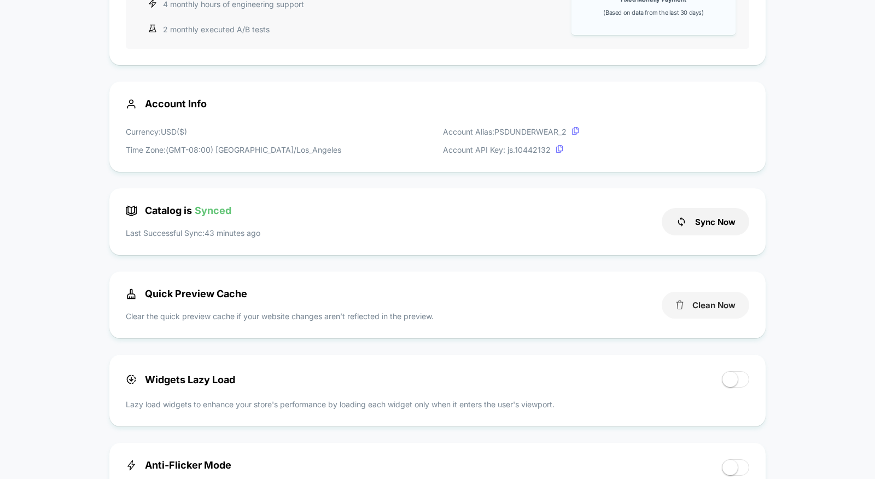
click at [739, 301] on button "Clean Now" at bounding box center [706, 304] width 88 height 27
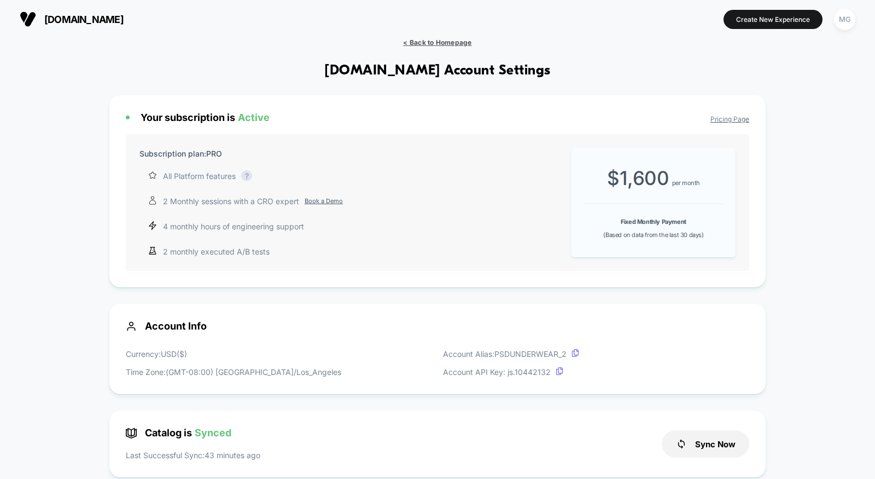
click at [410, 44] on span "< Back to Homepage" at bounding box center [437, 42] width 68 height 8
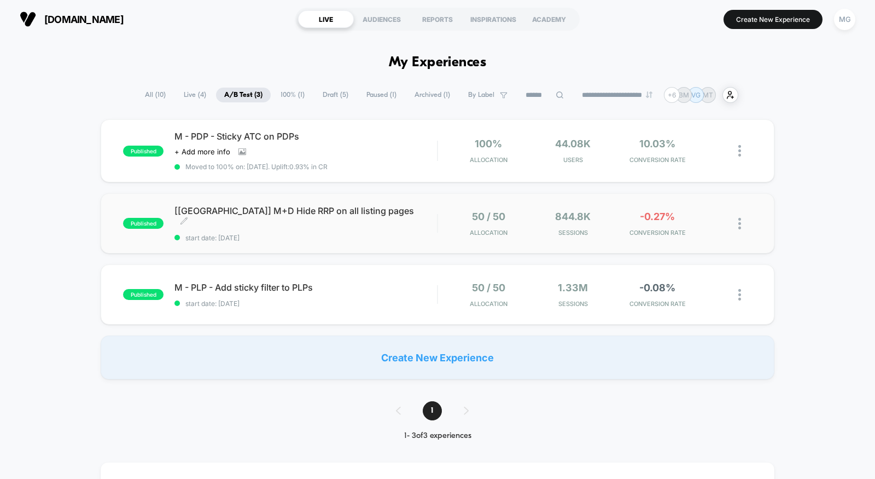
click at [400, 223] on div "[UK] M+D Hide RRP on all listing pages Click to edit experience details Click t…" at bounding box center [305, 223] width 263 height 37
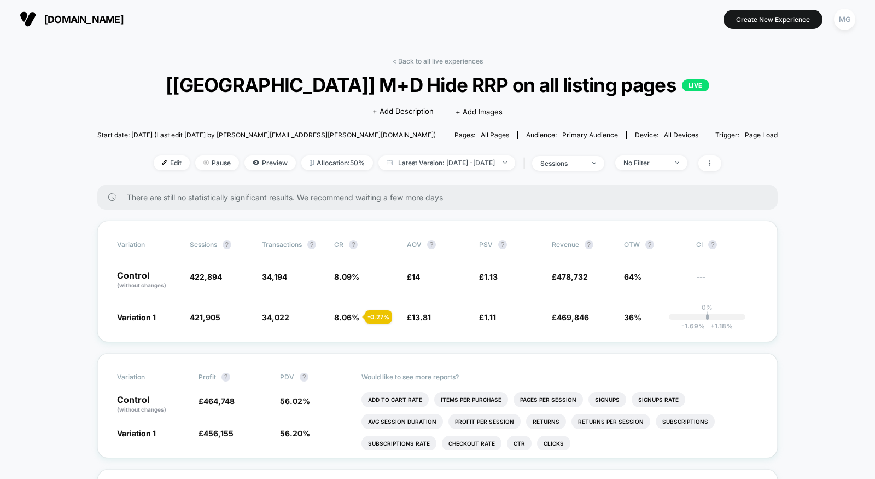
click at [428, 62] on link "< Back to all live experiences" at bounding box center [437, 61] width 91 height 8
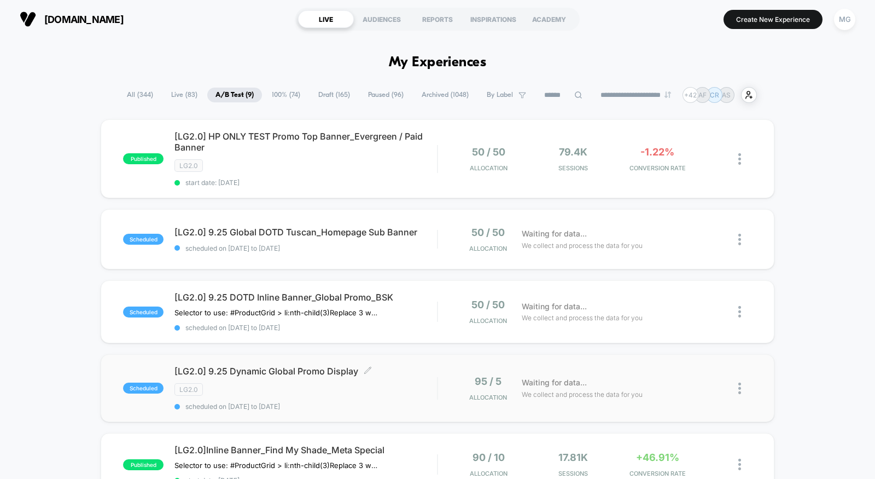
click at [352, 393] on div "[LG2.0] 9.25 Dynamic Global Promo Display Click to edit experience details Clic…" at bounding box center [305, 387] width 263 height 45
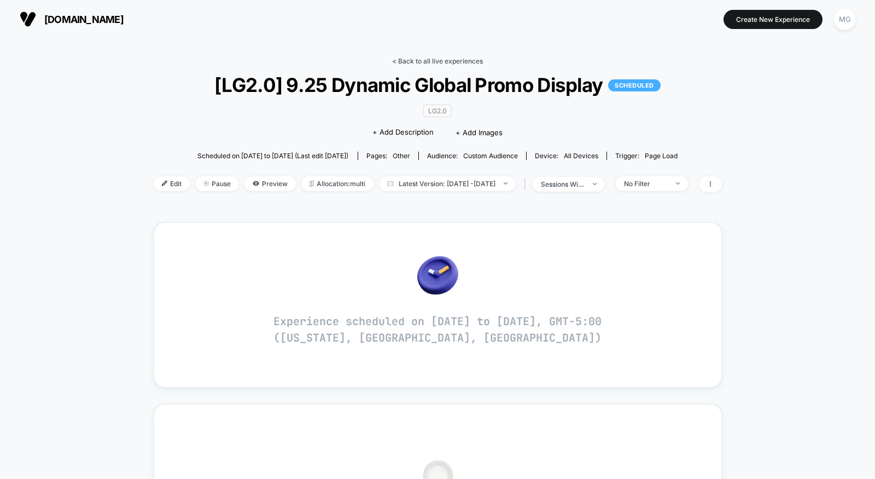
click at [422, 61] on link "< Back to all live experiences" at bounding box center [437, 61] width 91 height 8
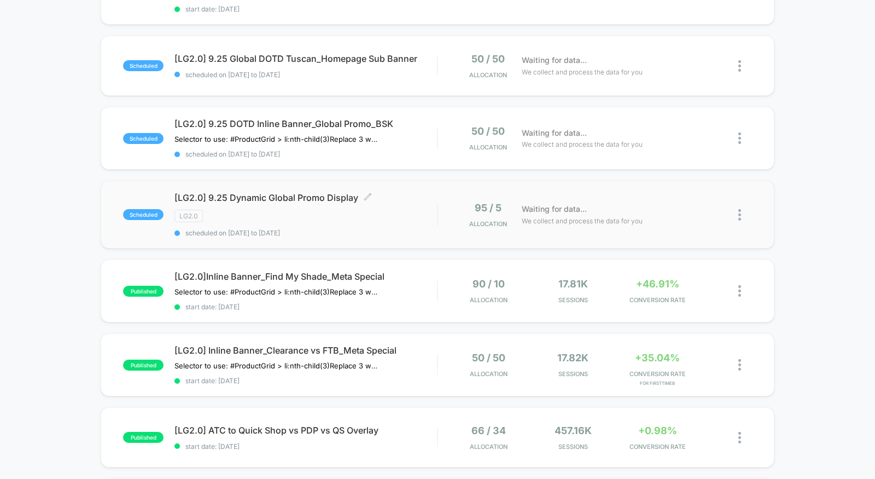
scroll to position [174, 0]
click at [418, 441] on div "published [LG2.0] ATC to Quick Shop vs PDP vs QS Overlay start date: 9/15/2025 …" at bounding box center [438, 436] width 674 height 60
